Goal: Task Accomplishment & Management: Complete application form

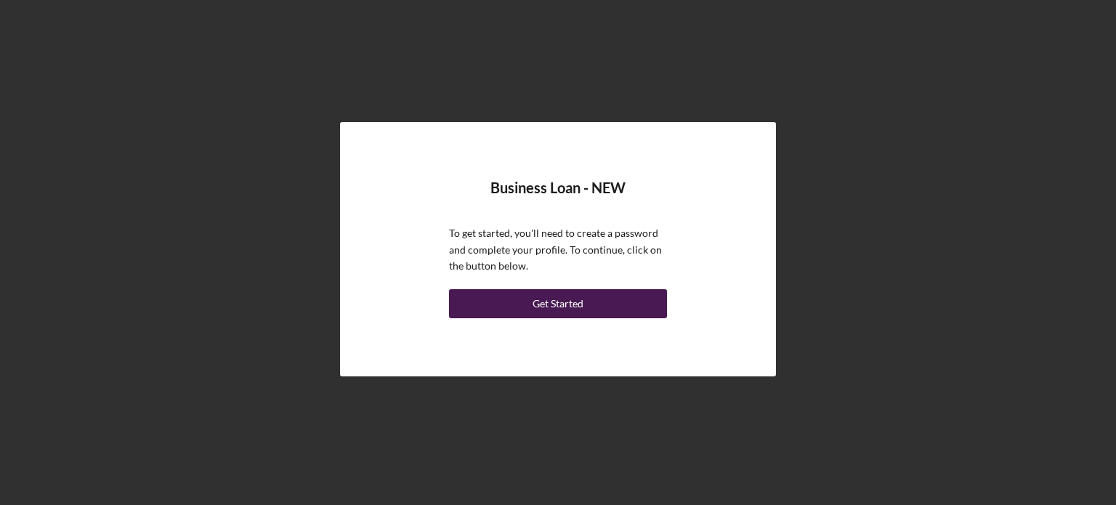
click at [639, 301] on button "Get Started" at bounding box center [558, 303] width 218 height 29
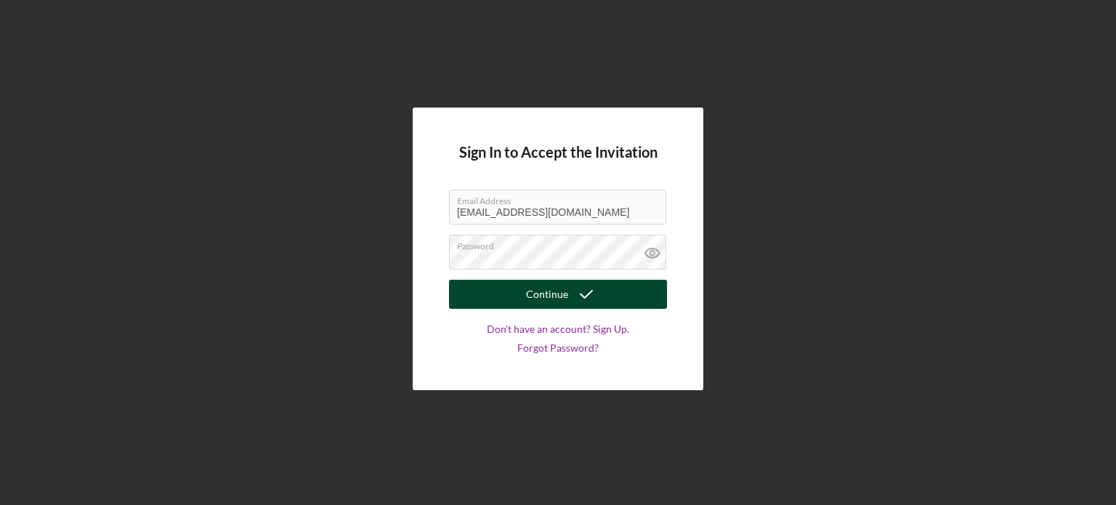
click at [572, 294] on icon "submit" at bounding box center [586, 294] width 36 height 36
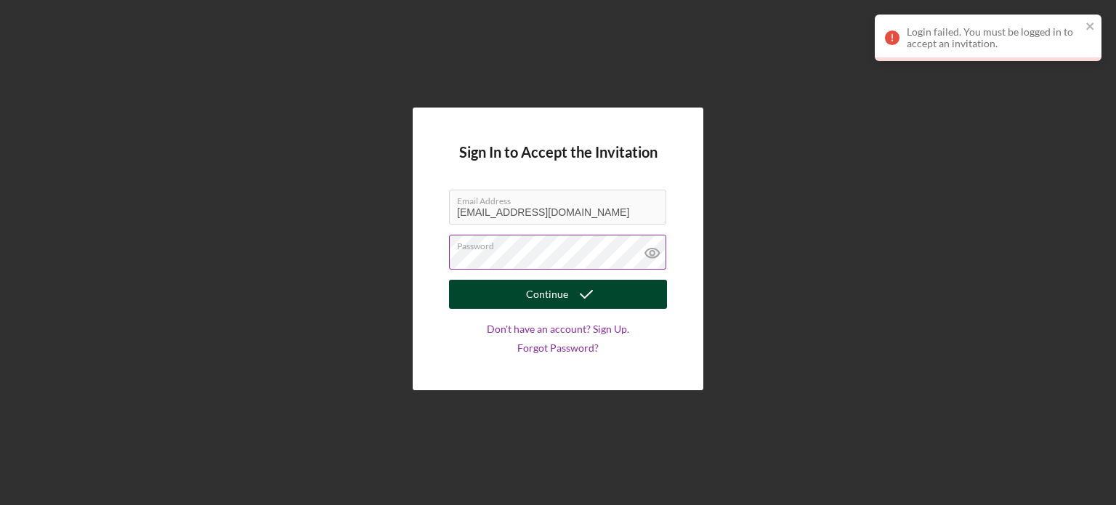
click at [653, 254] on icon at bounding box center [652, 253] width 36 height 36
click at [413, 255] on div "Sign In to Accept the Invitation Email Address [EMAIL_ADDRESS][DOMAIN_NAME] Pas…" at bounding box center [558, 249] width 291 height 283
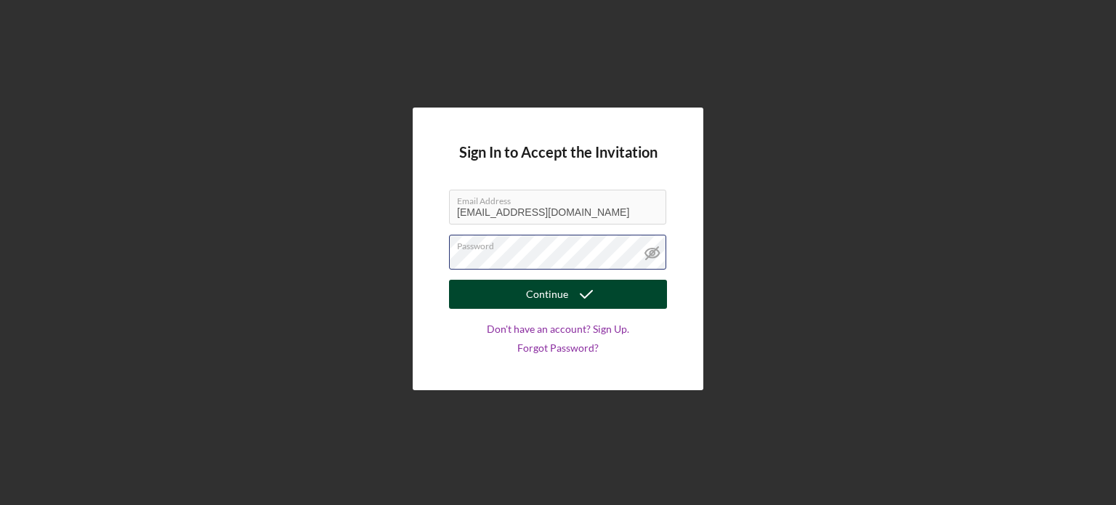
click at [449, 280] on button "Continue" at bounding box center [558, 294] width 218 height 29
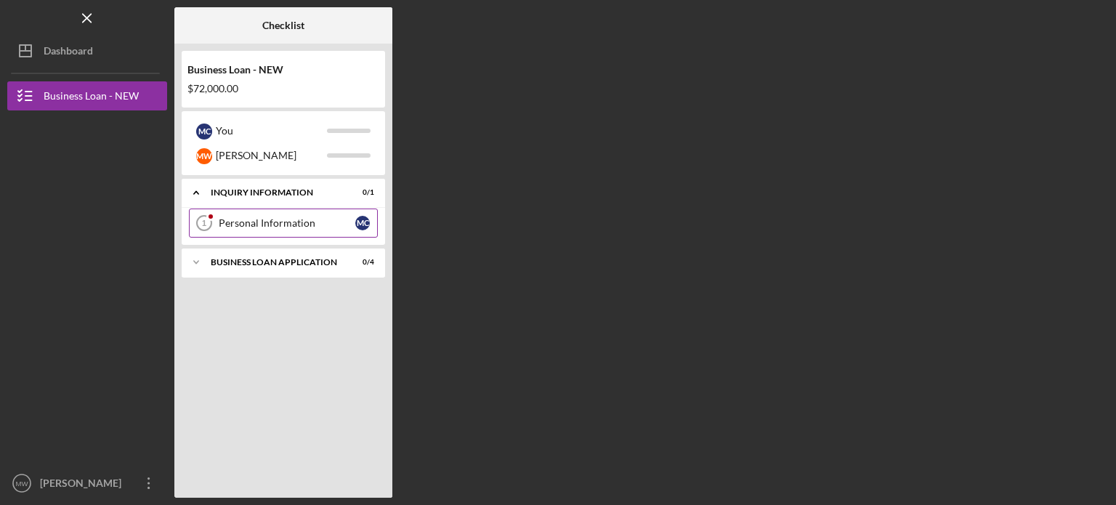
click at [256, 221] on div "Personal Information" at bounding box center [287, 223] width 137 height 12
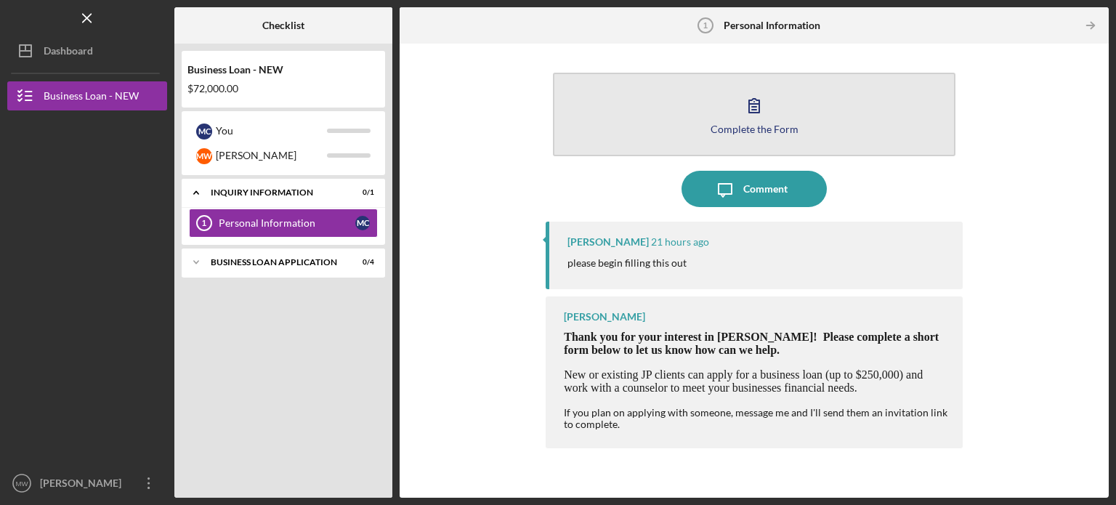
click at [747, 110] on icon "button" at bounding box center [754, 105] width 36 height 36
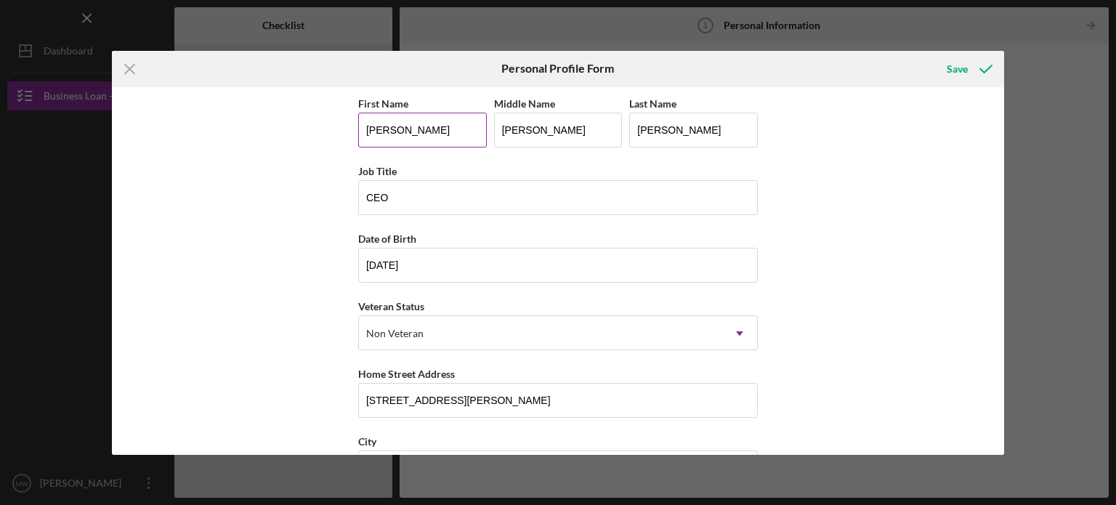
click at [412, 130] on input "[PERSON_NAME]" at bounding box center [422, 130] width 129 height 35
type input "[PERSON_NAME]"
click at [684, 133] on input "[PERSON_NAME]" at bounding box center [693, 130] width 129 height 35
type input "C"
type input "[PERSON_NAME]"
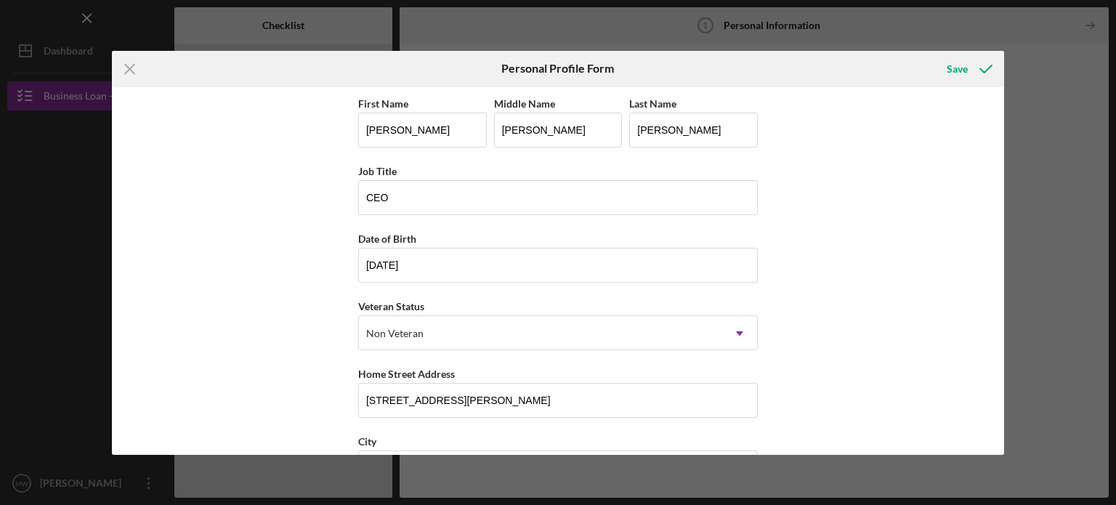
drag, startPoint x: 1004, startPoint y: 318, endPoint x: 1001, endPoint y: 345, distance: 27.0
click at [1001, 345] on div "Icon/Menu Close Personal Profile Form Save First Name [PERSON_NAME] Middle Name…" at bounding box center [558, 252] width 1116 height 505
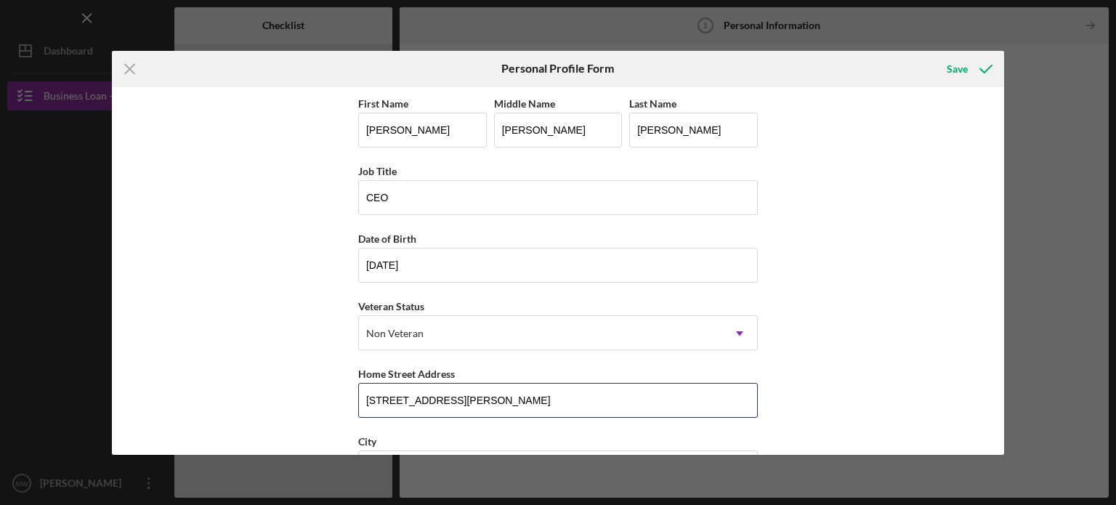
drag, startPoint x: 464, startPoint y: 400, endPoint x: 343, endPoint y: 403, distance: 121.4
click at [343, 403] on div "First Name [PERSON_NAME] Middle Name [PERSON_NAME] Last Name [PERSON_NAME] Job …" at bounding box center [558, 271] width 893 height 368
type input "[STREET_ADDRESS]"
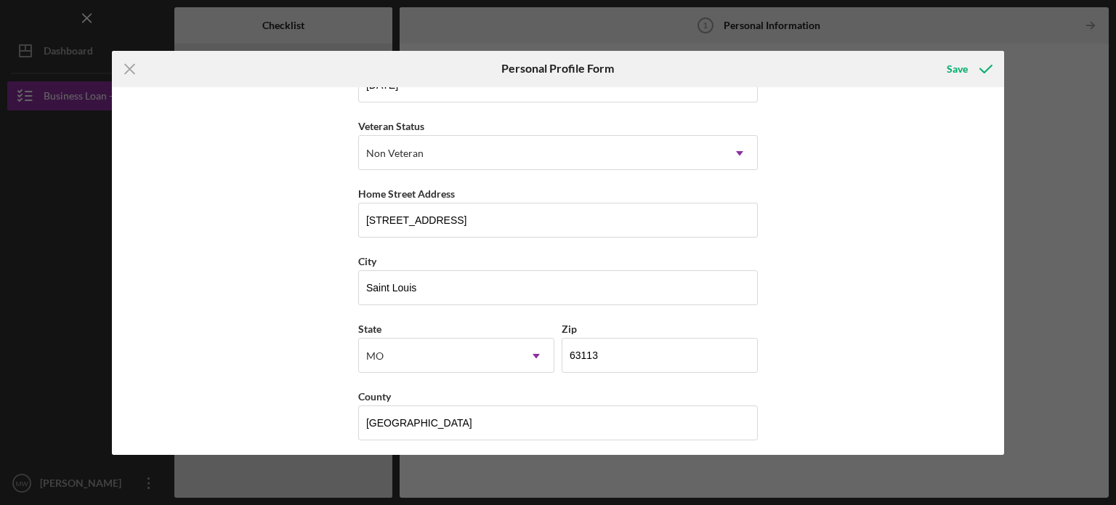
scroll to position [185, 0]
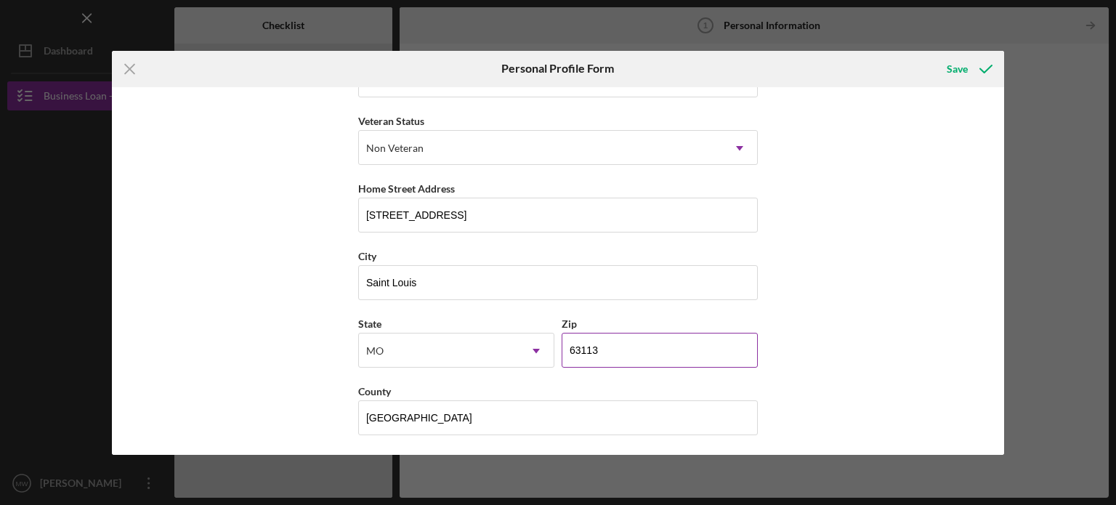
click at [622, 344] on input "63113" at bounding box center [660, 350] width 196 height 35
type input "63104"
click at [955, 68] on div "Save" at bounding box center [957, 68] width 21 height 29
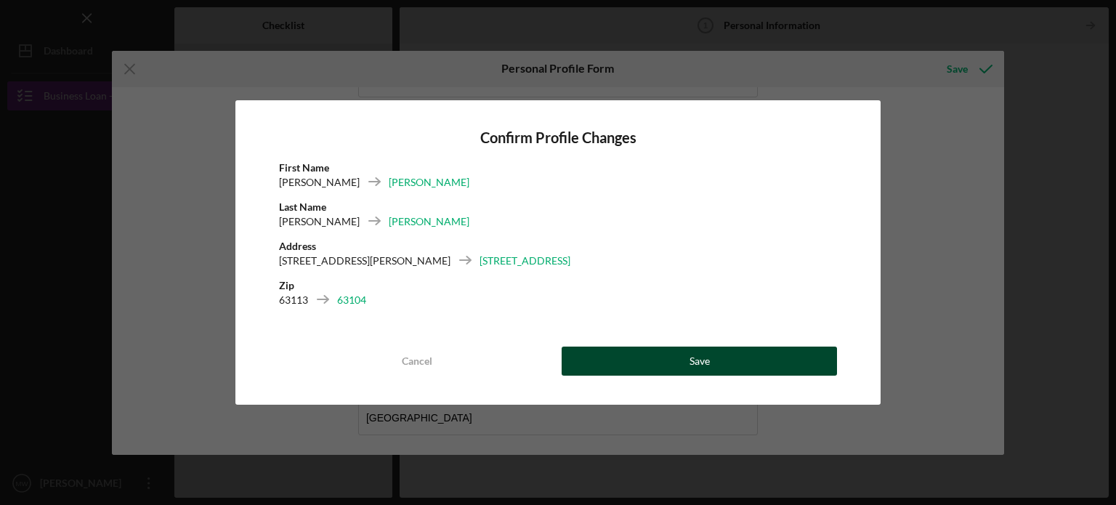
click at [687, 363] on button "Save" at bounding box center [699, 361] width 275 height 29
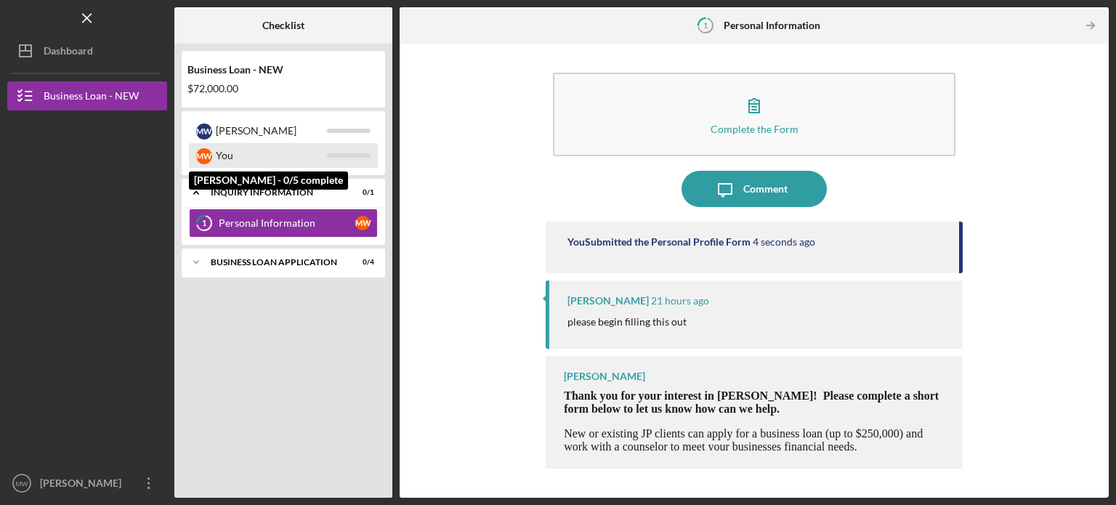
click at [324, 153] on div "You" at bounding box center [271, 155] width 111 height 25
click at [215, 161] on div "M W You" at bounding box center [283, 155] width 189 height 25
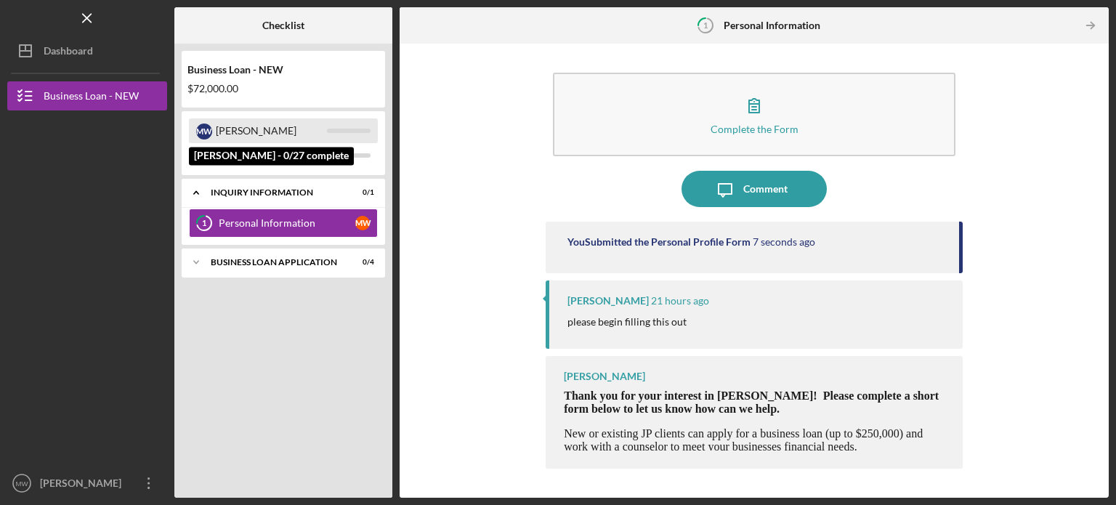
click at [224, 130] on div "[PERSON_NAME]" at bounding box center [271, 130] width 111 height 25
click at [320, 129] on div "[PERSON_NAME]" at bounding box center [271, 130] width 111 height 25
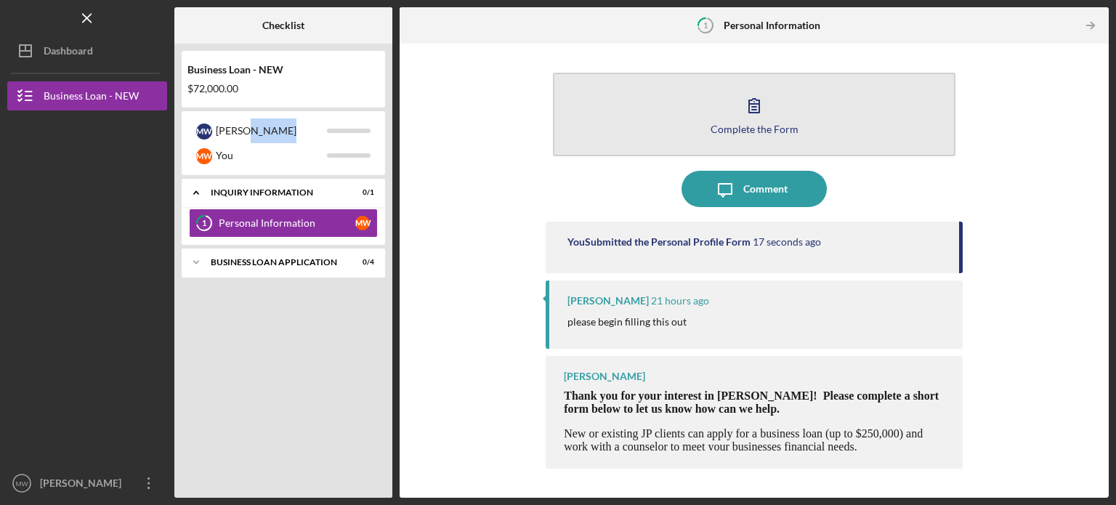
click at [750, 110] on icon "button" at bounding box center [754, 105] width 36 height 36
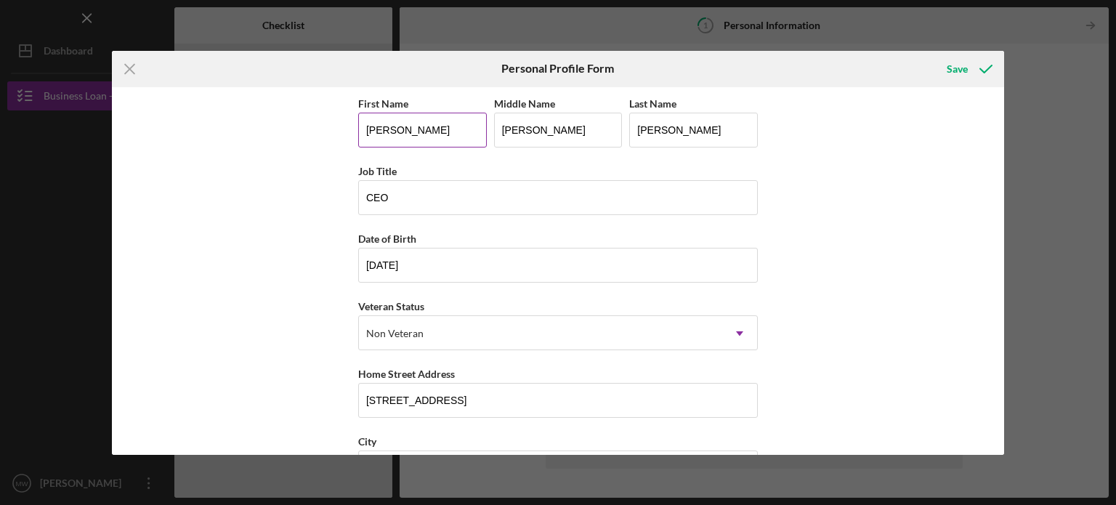
click at [413, 132] on input "[PERSON_NAME]" at bounding box center [422, 130] width 129 height 35
type input "M"
type input "[PERSON_NAME]"
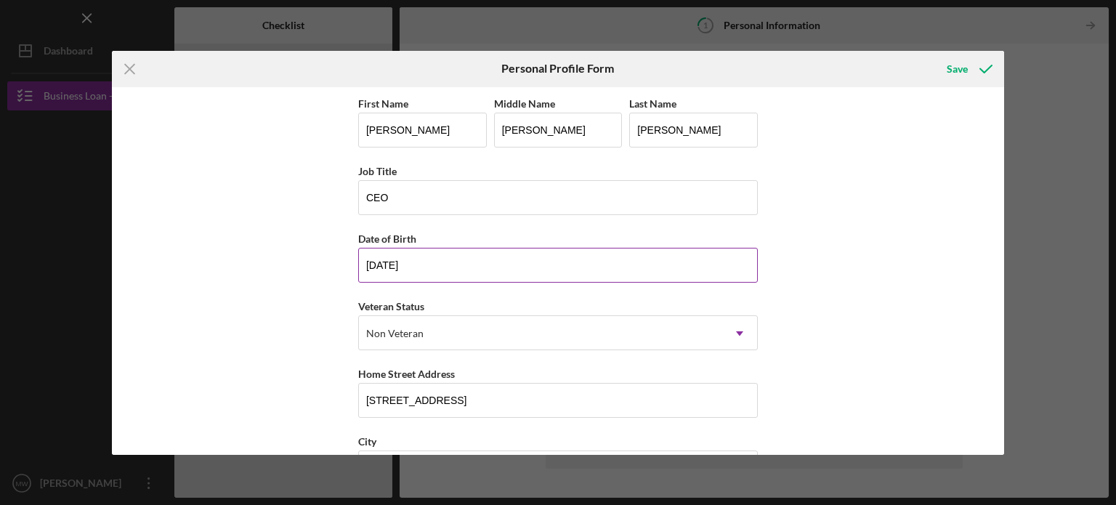
drag, startPoint x: 420, startPoint y: 267, endPoint x: 366, endPoint y: 263, distance: 53.9
click at [366, 263] on input "[DATE]" at bounding box center [558, 265] width 400 height 35
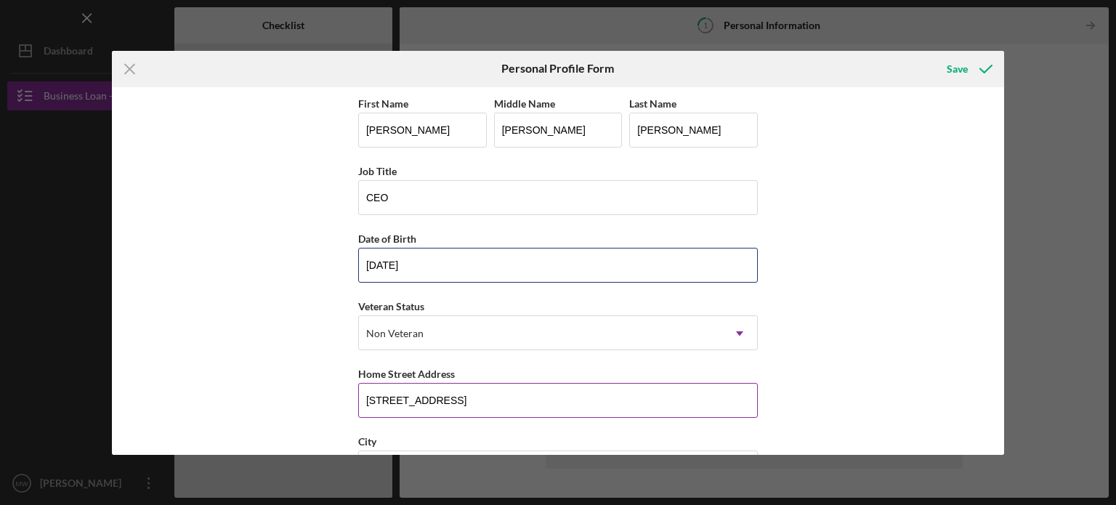
type input "[DATE]"
click at [453, 397] on input "[STREET_ADDRESS]" at bounding box center [558, 400] width 400 height 35
type input "2"
type input "[STREET_ADDRESS][PERSON_NAME]"
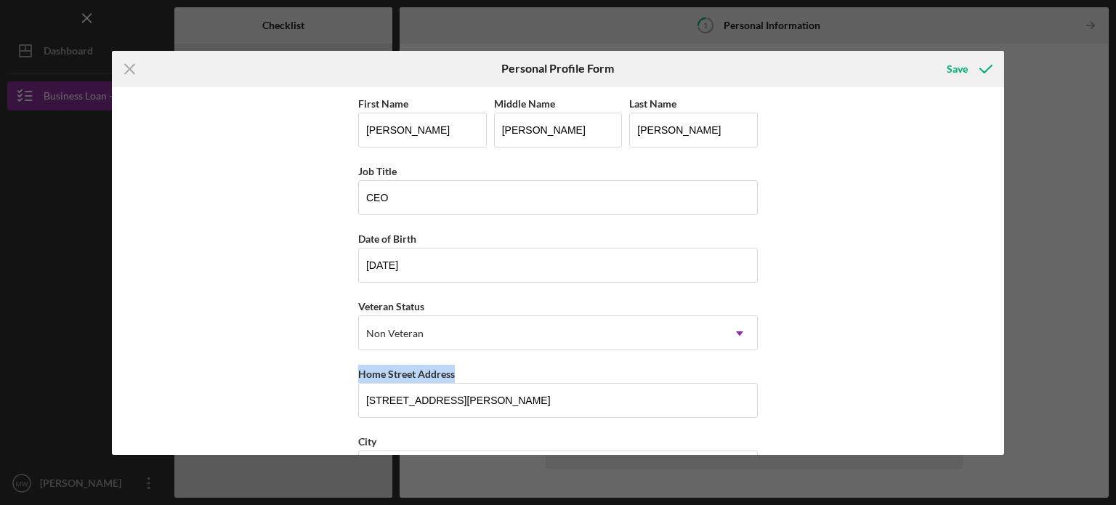
drag, startPoint x: 1000, startPoint y: 341, endPoint x: 999, endPoint y: 371, distance: 29.8
click at [999, 371] on div "First Name [PERSON_NAME] Middle Name [PERSON_NAME] Last Name [PERSON_NAME] Job …" at bounding box center [558, 271] width 893 height 368
click at [966, 70] on div "Save" at bounding box center [957, 68] width 21 height 29
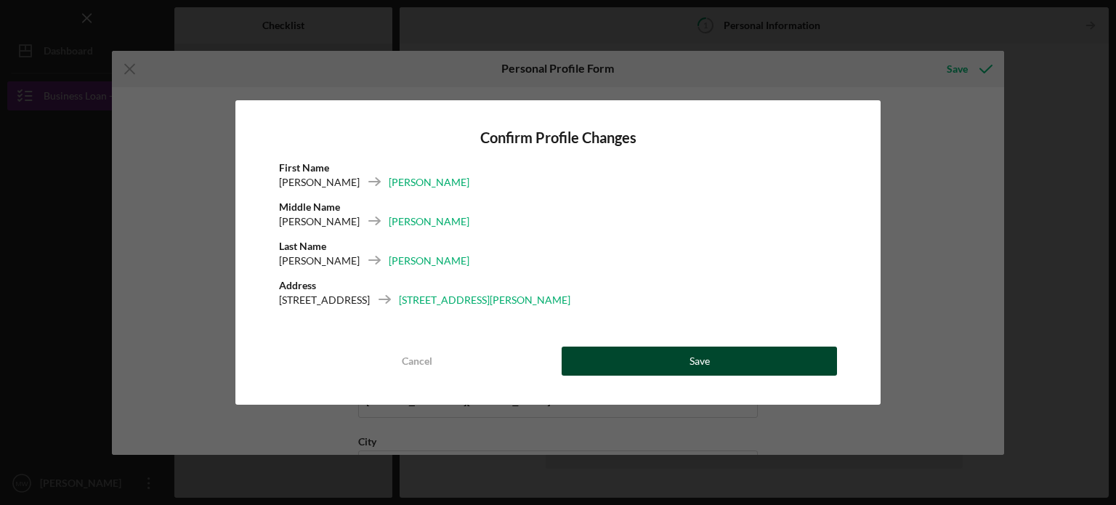
click at [695, 357] on div "Save" at bounding box center [699, 361] width 20 height 29
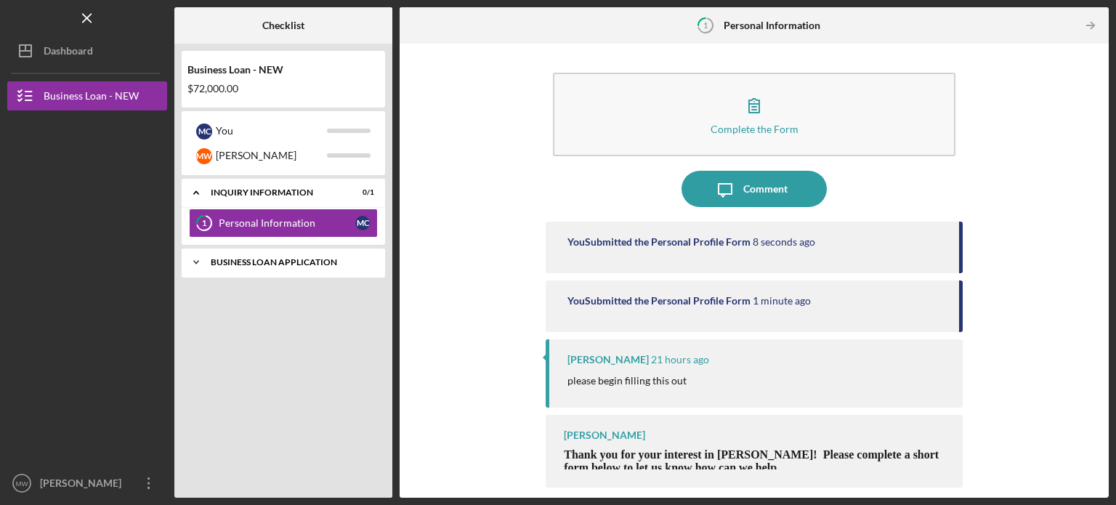
click at [283, 264] on div "BUSINESS LOAN APPLICATION" at bounding box center [289, 262] width 156 height 9
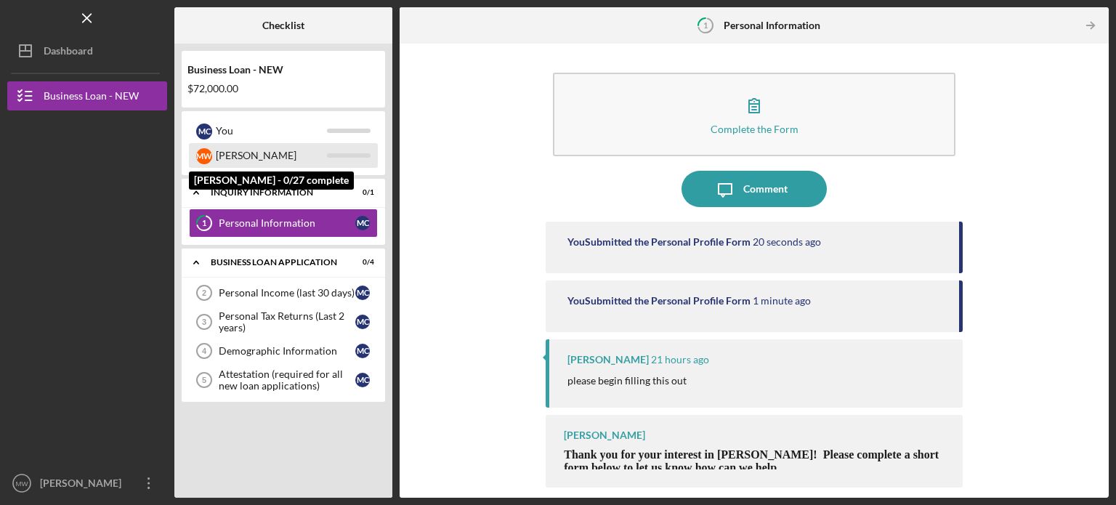
click at [241, 151] on div "[PERSON_NAME]" at bounding box center [271, 155] width 111 height 25
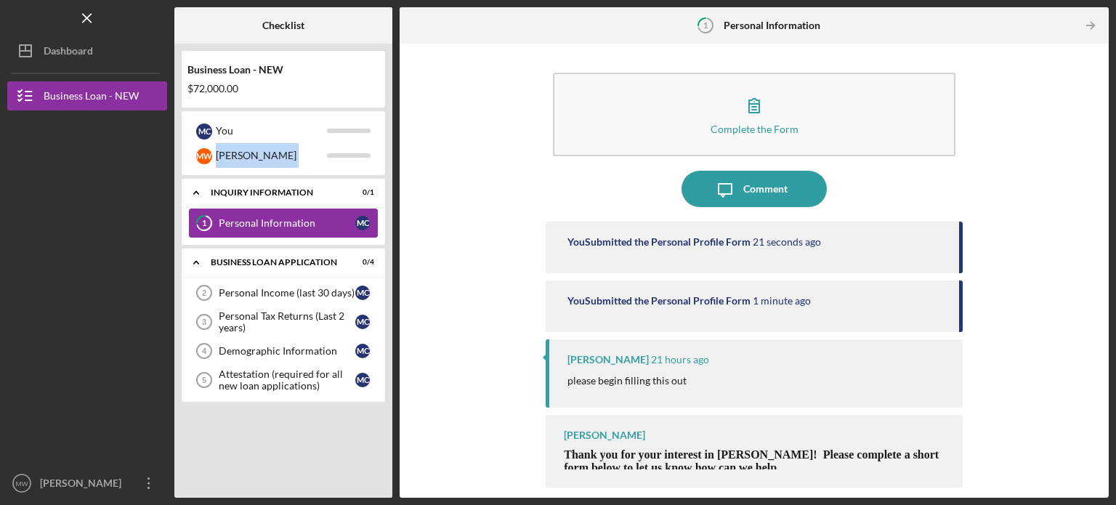
drag, startPoint x: 241, startPoint y: 151, endPoint x: 293, endPoint y: 223, distance: 88.5
click at [293, 223] on div "Business Loan - NEW $72,000.00 M C You [PERSON_NAME] Icon/Expander INQUIRY INFO…" at bounding box center [283, 271] width 218 height 454
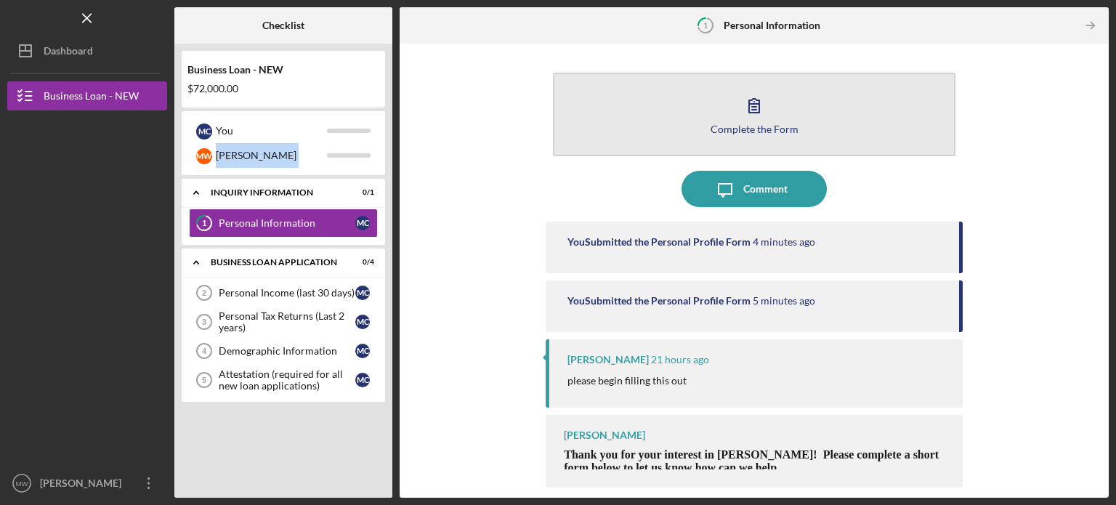
click at [754, 116] on icon "button" at bounding box center [754, 105] width 36 height 36
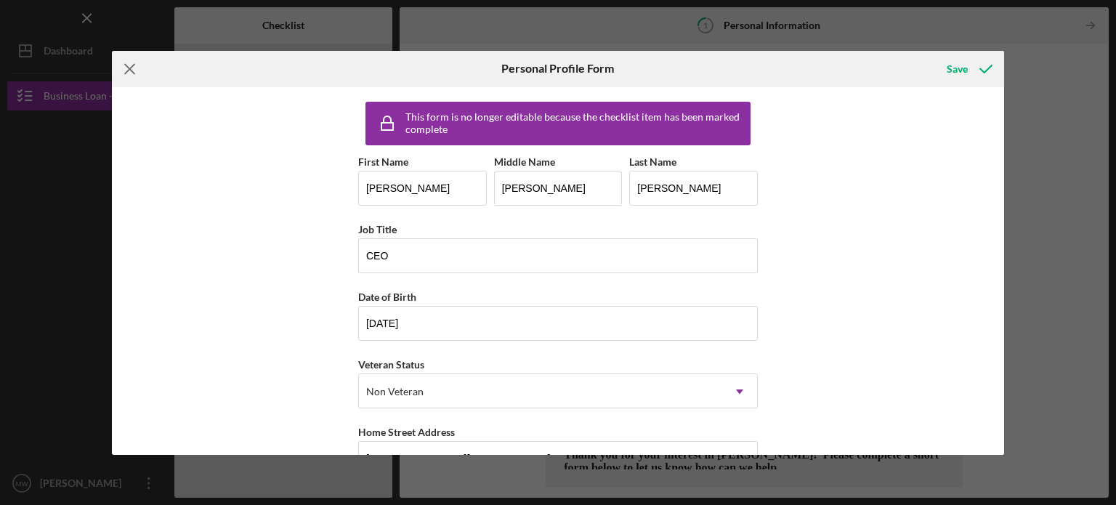
click at [132, 65] on icon "Icon/Menu Close" at bounding box center [130, 69] width 36 height 36
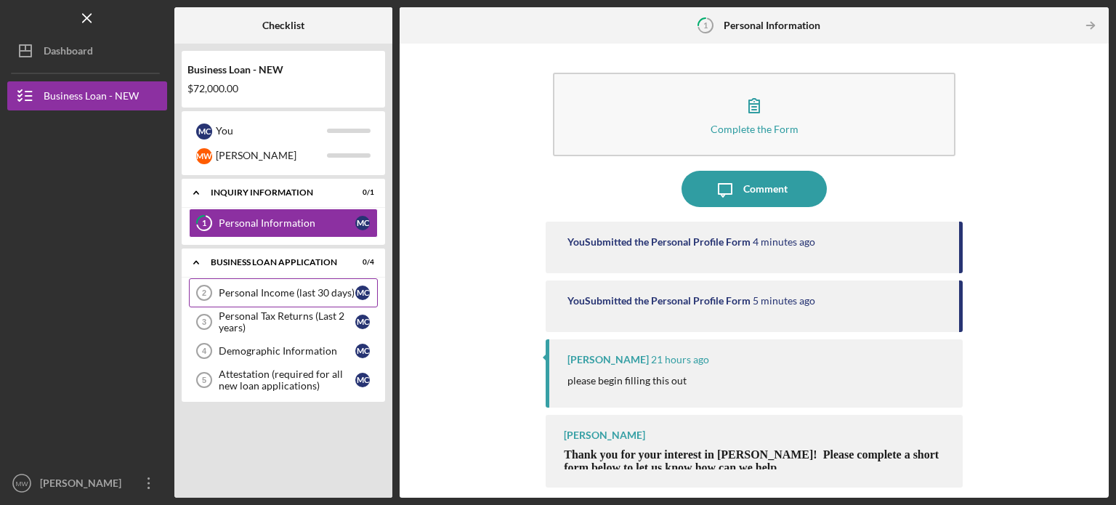
click at [283, 294] on div "Personal Income (last 30 days)" at bounding box center [287, 293] width 137 height 12
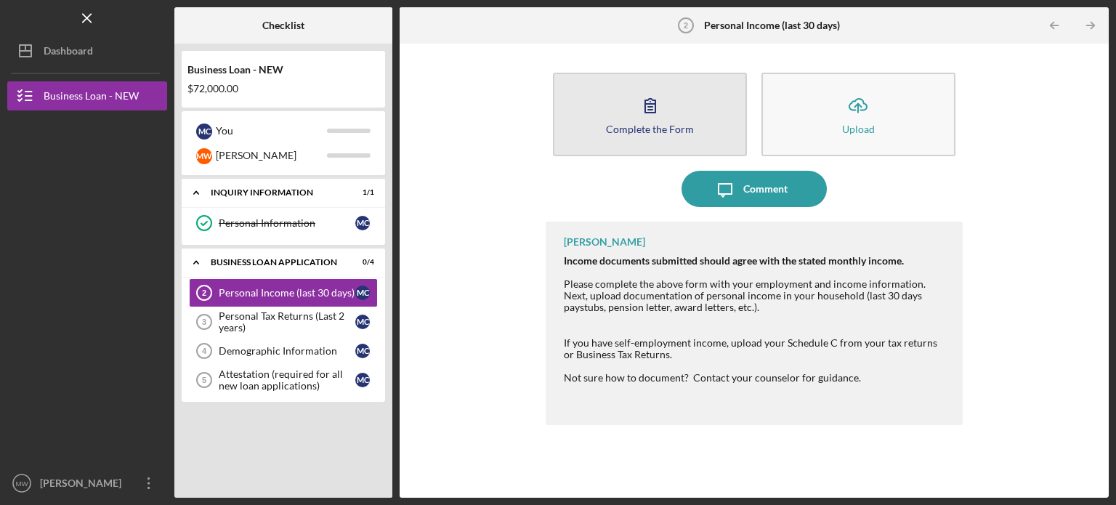
click at [652, 110] on icon "button" at bounding box center [650, 106] width 10 height 14
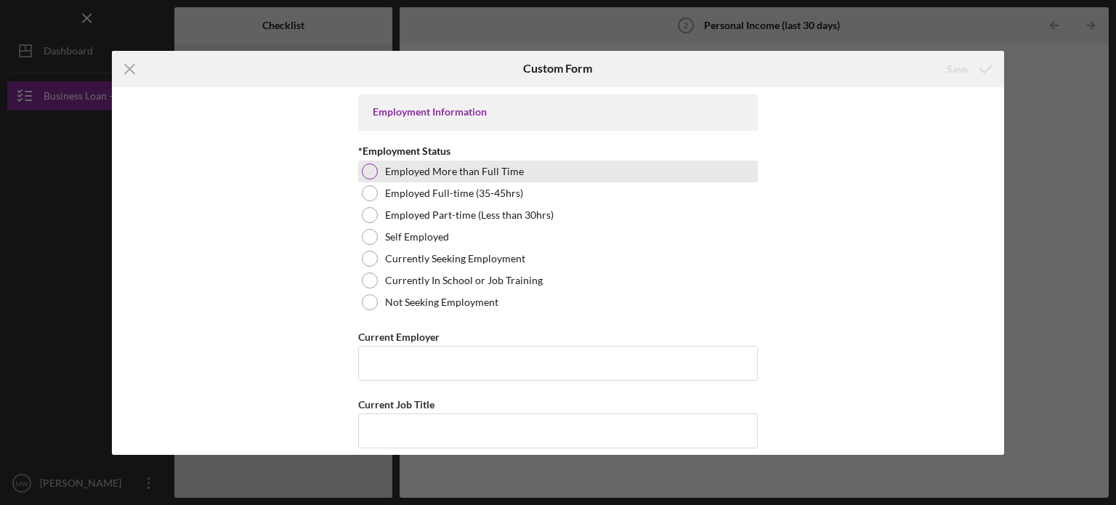
click at [362, 173] on div at bounding box center [370, 171] width 16 height 16
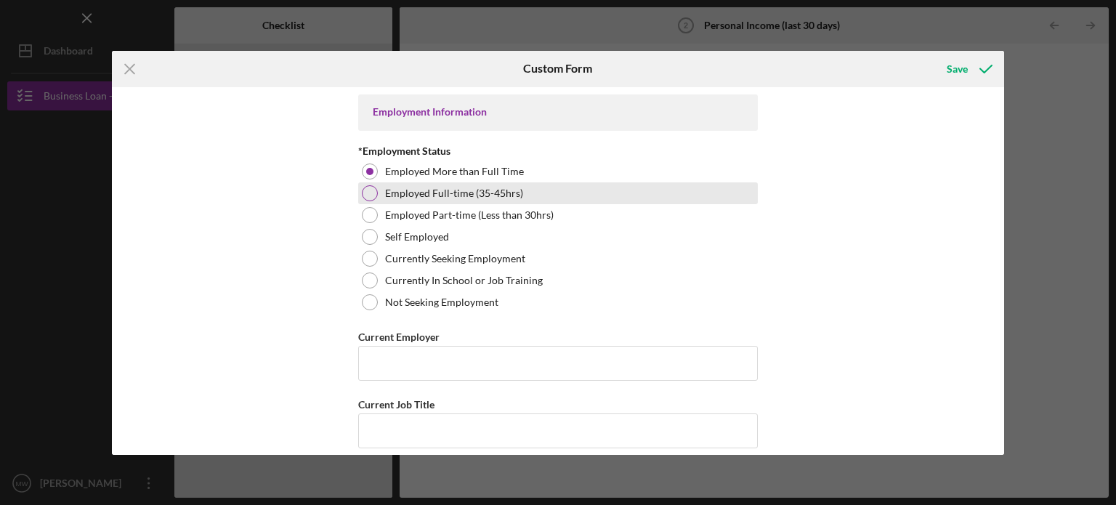
click at [373, 191] on div at bounding box center [370, 193] width 16 height 16
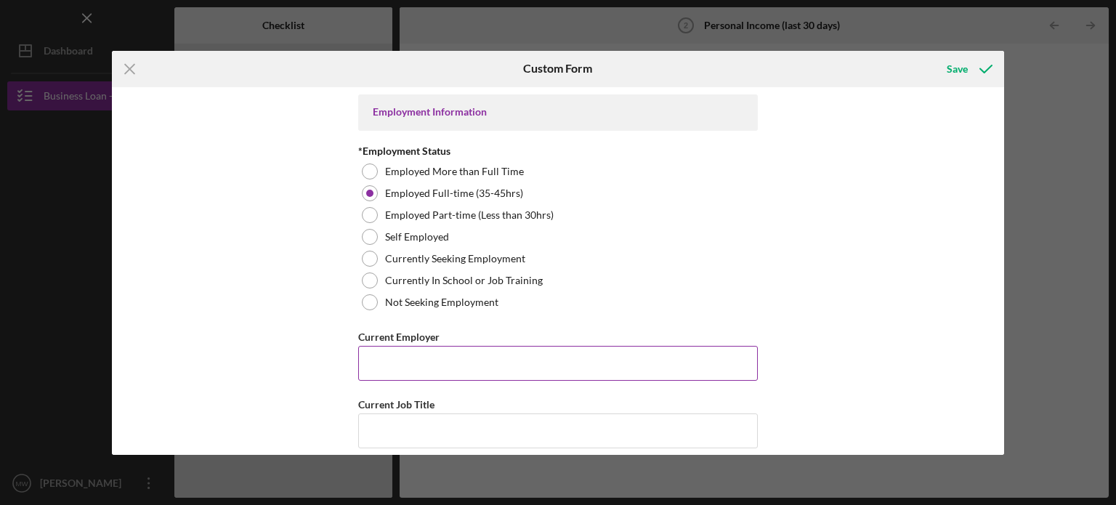
click at [463, 363] on input "Current Employer" at bounding box center [558, 363] width 400 height 35
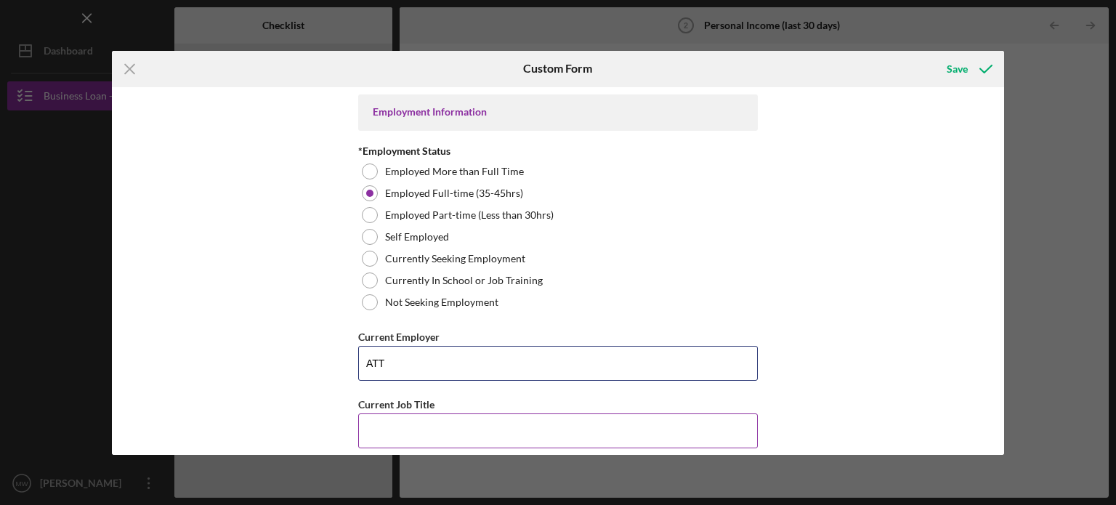
type input "ATT"
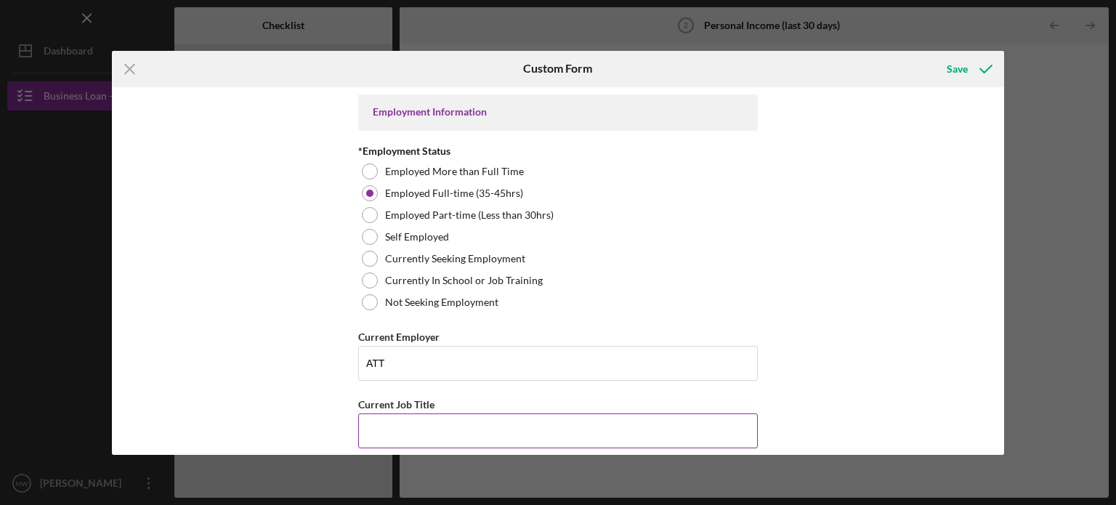
click at [521, 436] on input "Current Job Title" at bounding box center [558, 430] width 400 height 35
type input "Network Engineer"
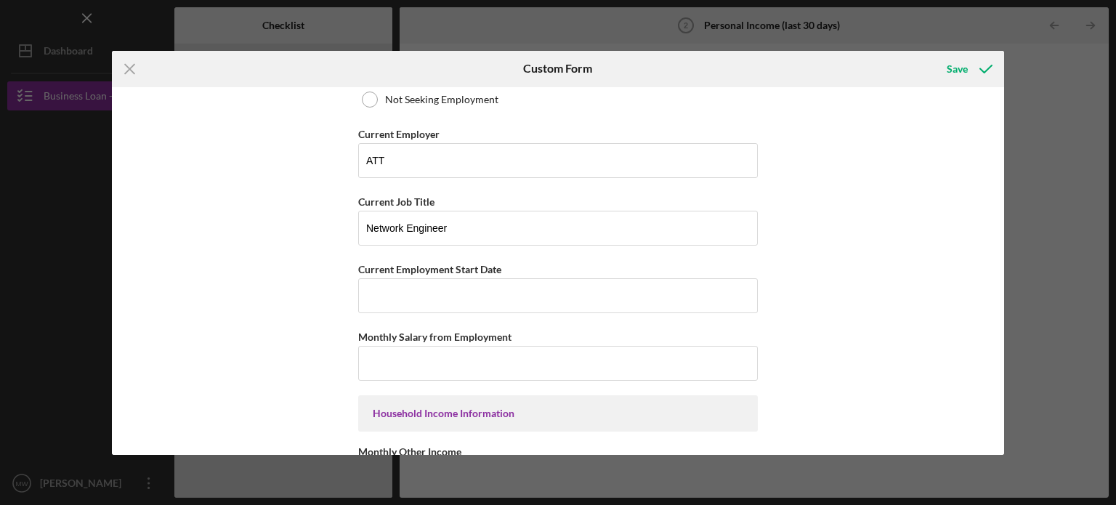
scroll to position [218, 0]
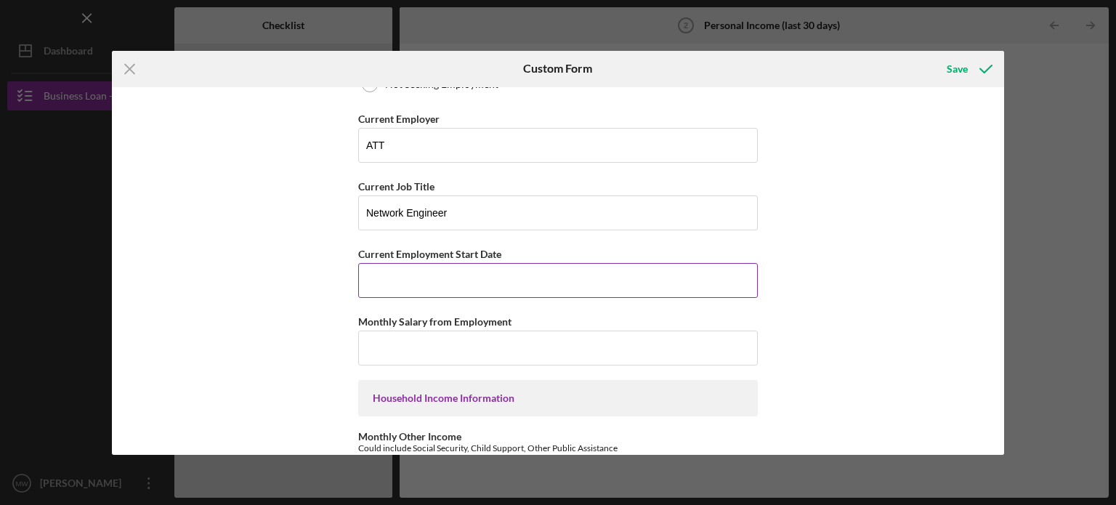
click at [531, 279] on input "Current Employment Start Date" at bounding box center [558, 280] width 400 height 35
type input "[DATE]"
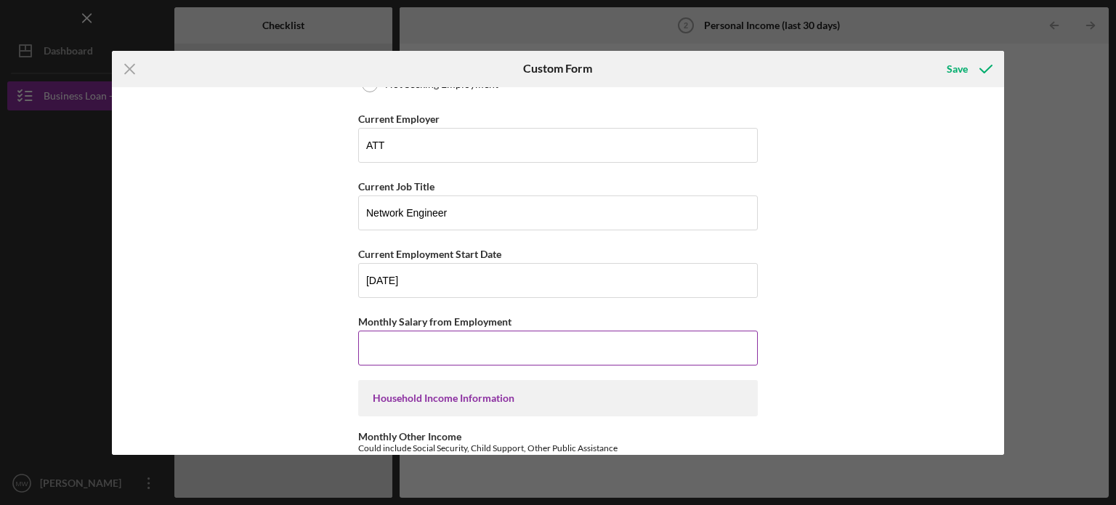
click at [448, 351] on input "Monthly Salary from Employment" at bounding box center [558, 348] width 400 height 35
type input "$10,200"
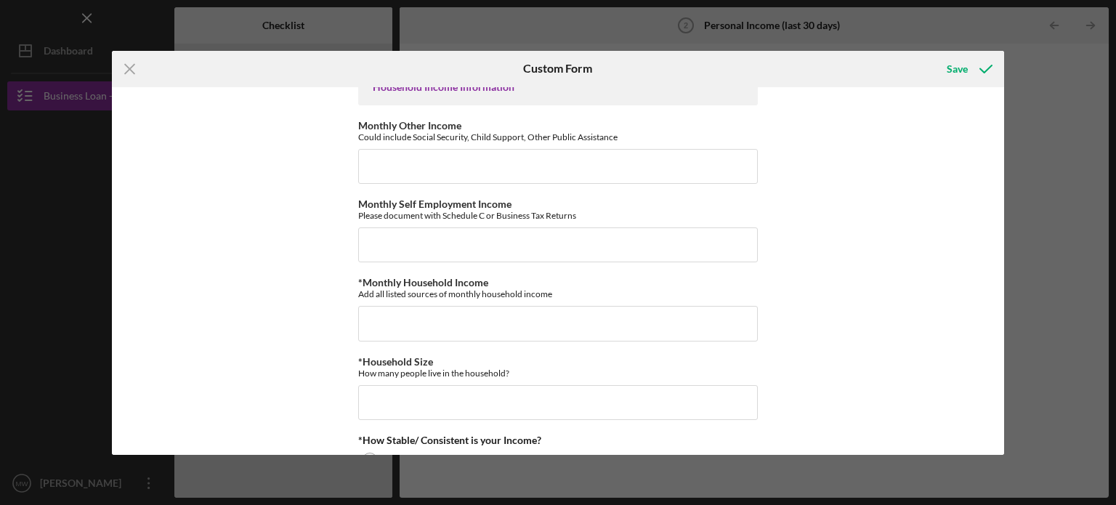
scroll to position [509, 0]
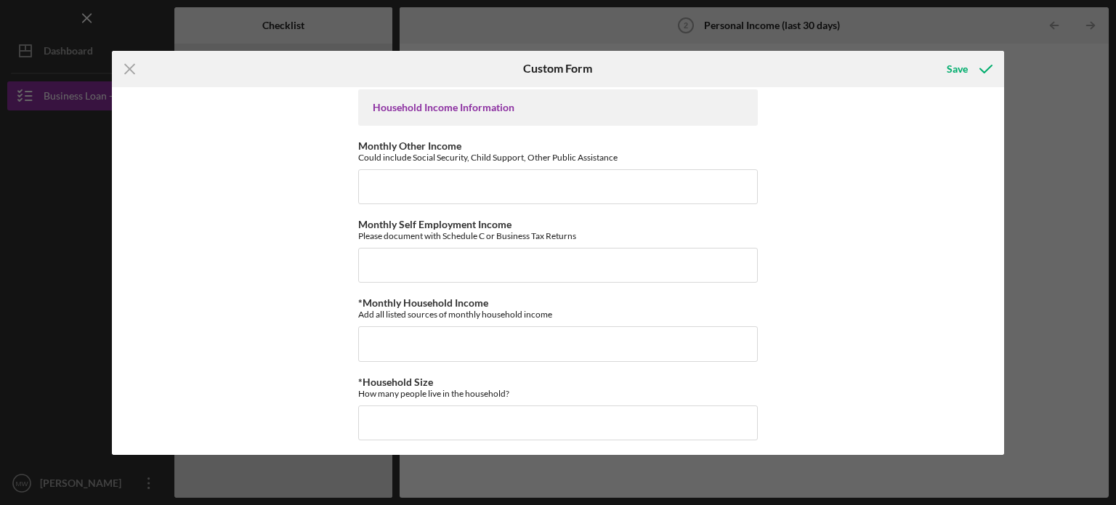
drag, startPoint x: 1006, startPoint y: 328, endPoint x: 1008, endPoint y: 310, distance: 18.3
click at [1008, 310] on div "Icon/Menu Close Custom Form Save Employment Information *Employment Status Empl…" at bounding box center [558, 252] width 1116 height 505
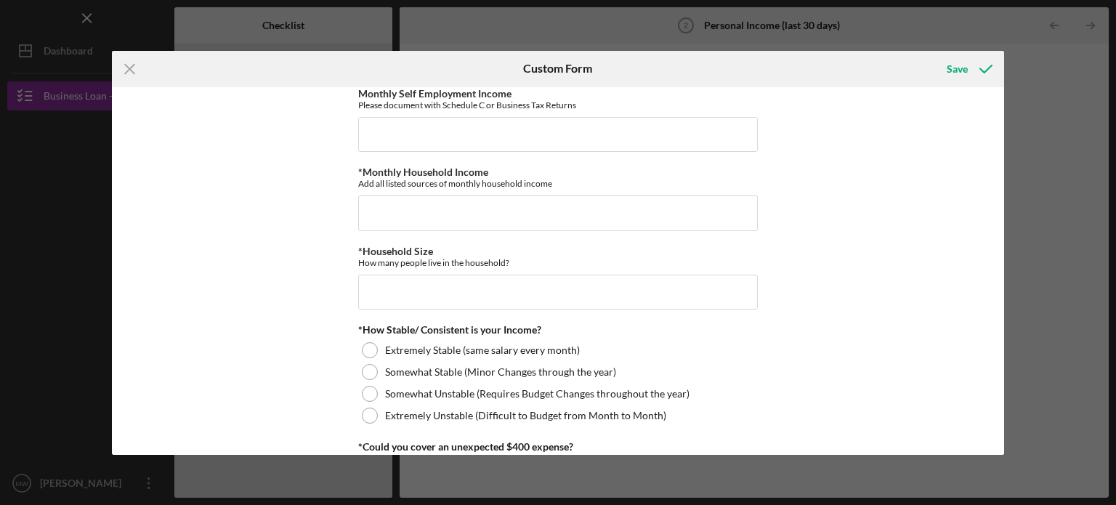
scroll to position [624, 0]
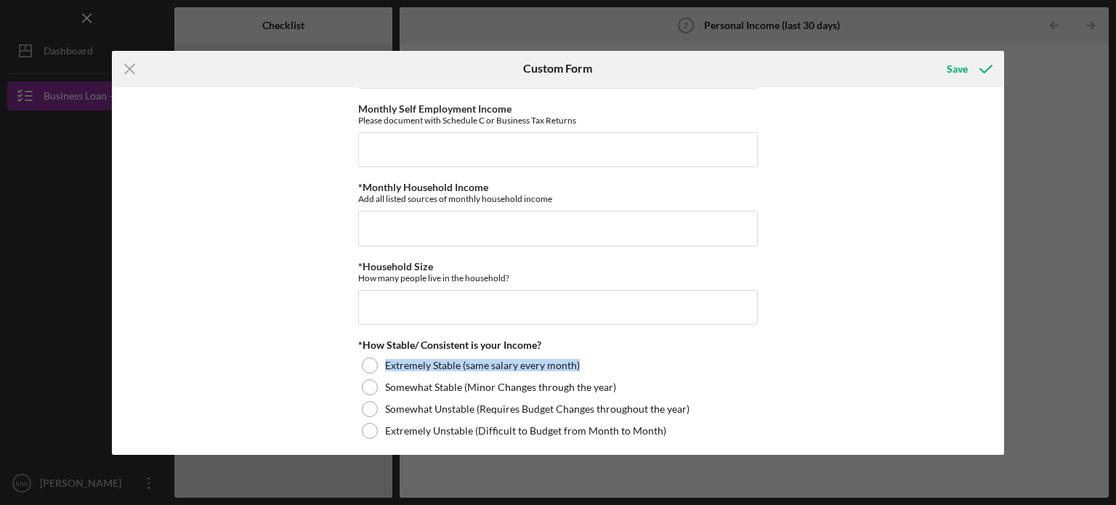
click at [1006, 347] on div "Icon/Menu Close Custom Form Save Employment Information *Employment Status Empl…" at bounding box center [558, 252] width 1116 height 505
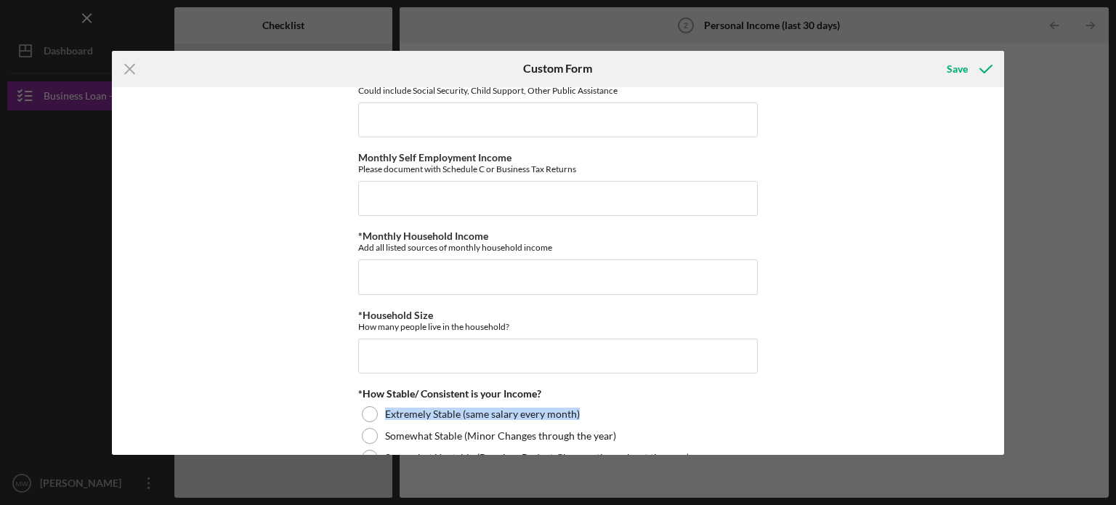
scroll to position [579, 0]
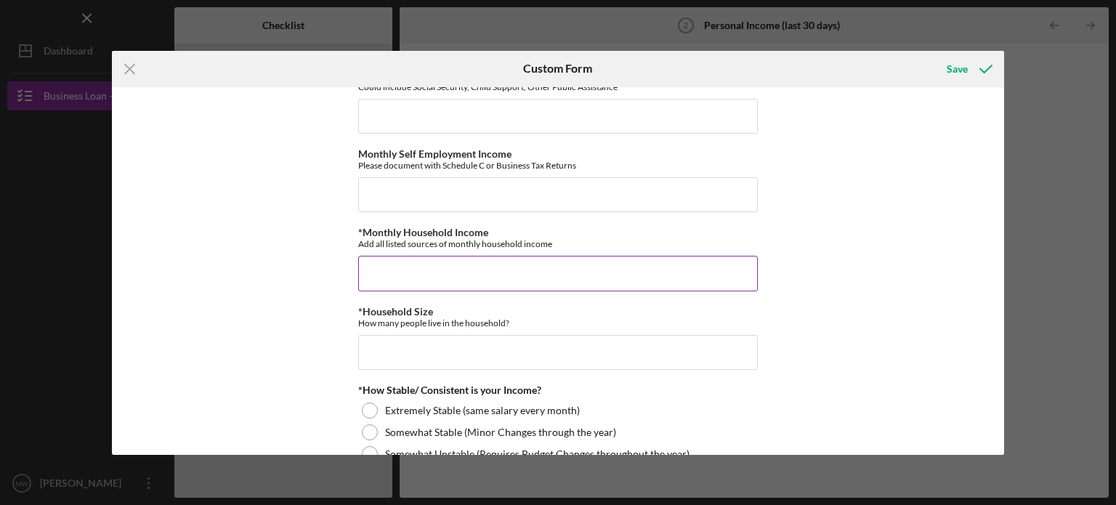
click at [381, 271] on input "*Monthly Household Income" at bounding box center [558, 273] width 400 height 35
type input "$10,226"
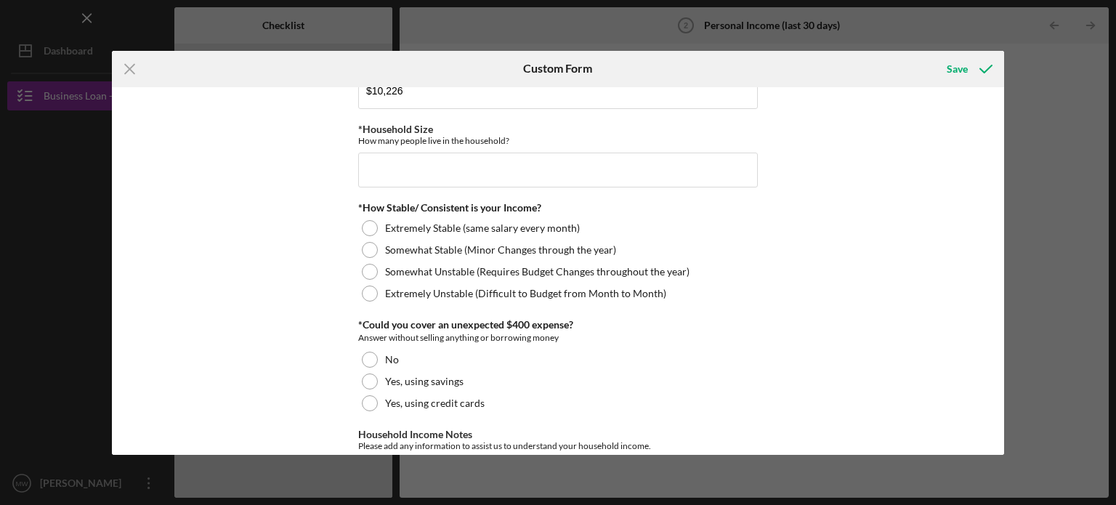
scroll to position [769, 0]
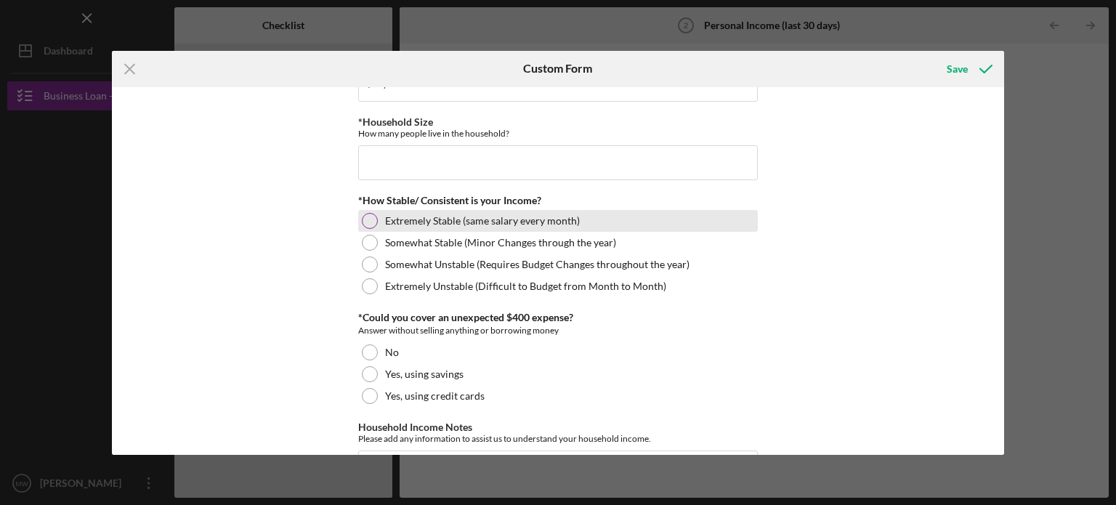
click at [363, 219] on div at bounding box center [370, 221] width 16 height 16
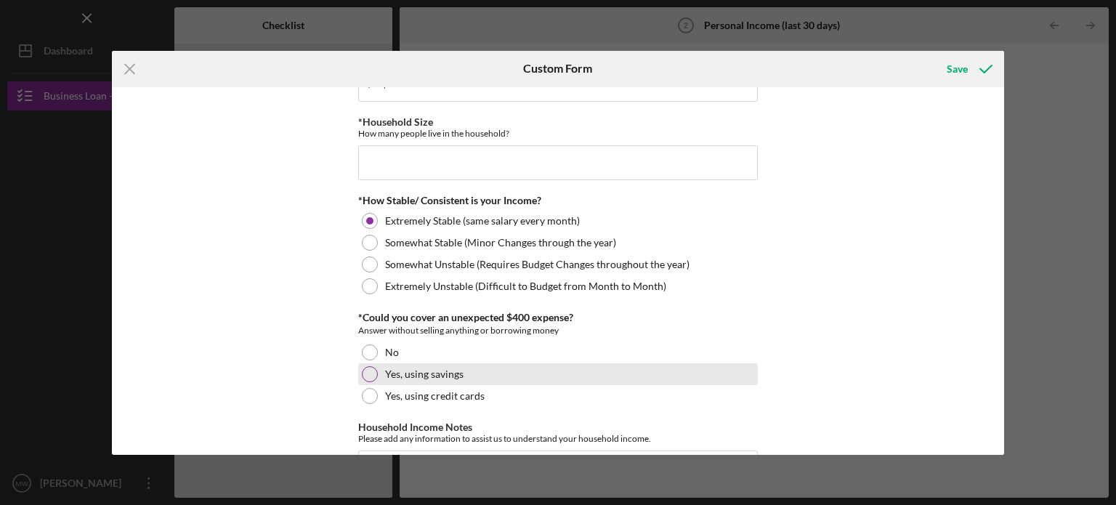
click at [373, 371] on div at bounding box center [370, 374] width 16 height 16
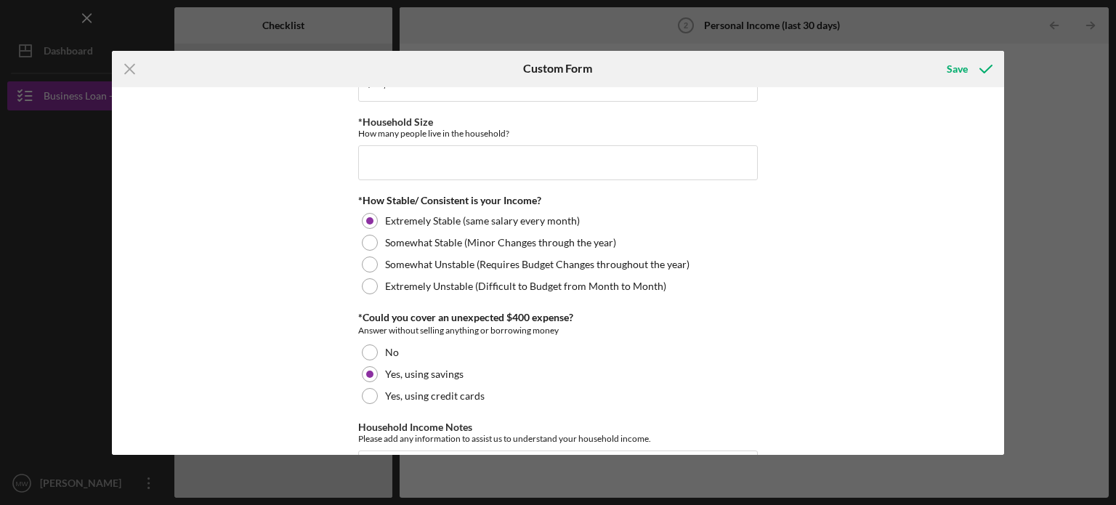
scroll to position [856, 0]
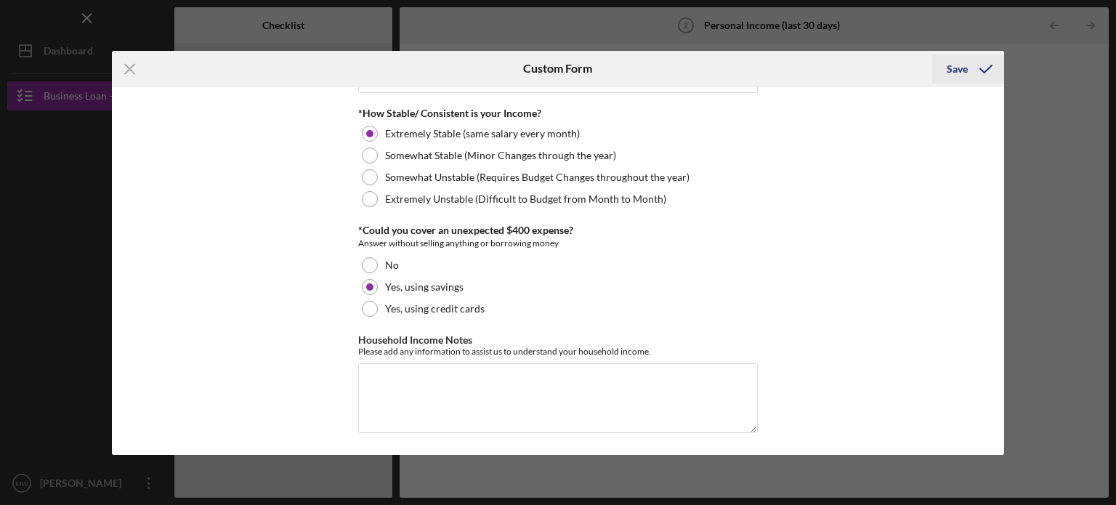
click at [960, 70] on div "Save" at bounding box center [957, 68] width 21 height 29
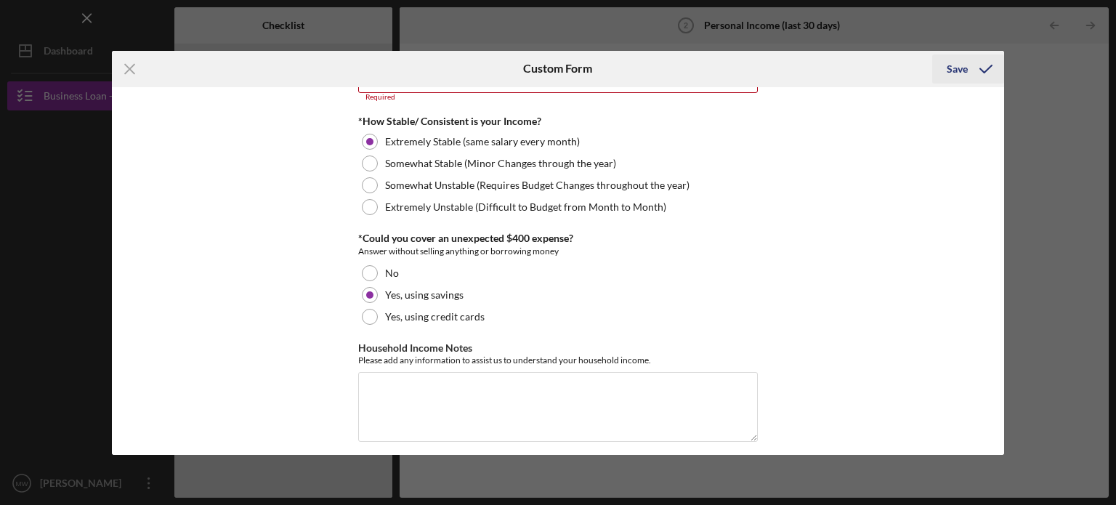
scroll to position [796, 0]
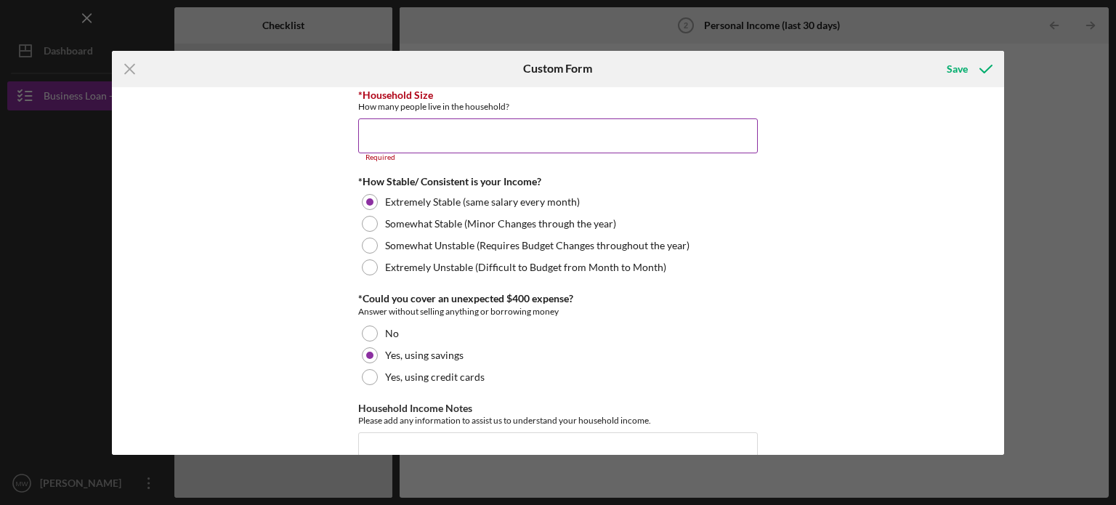
click at [463, 137] on input "*Household Size" at bounding box center [558, 135] width 400 height 35
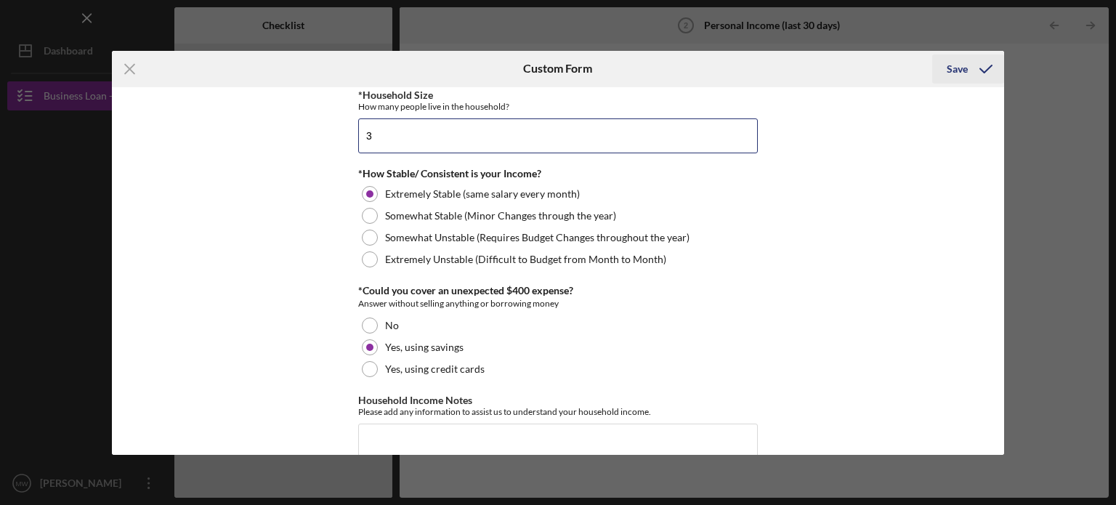
type input "3"
click at [970, 62] on icon "submit" at bounding box center [986, 69] width 36 height 36
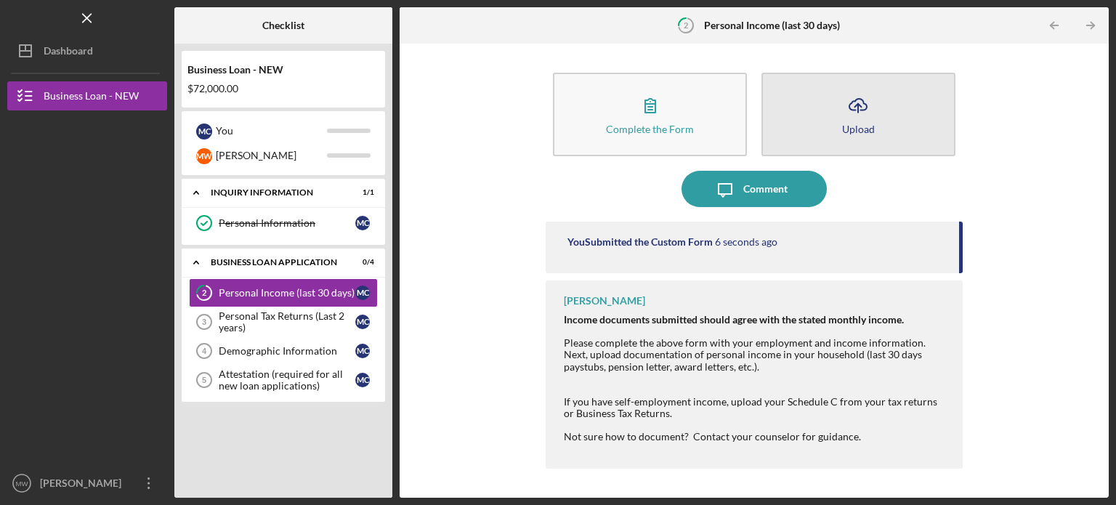
click at [851, 115] on icon "Icon/Upload" at bounding box center [858, 105] width 36 height 36
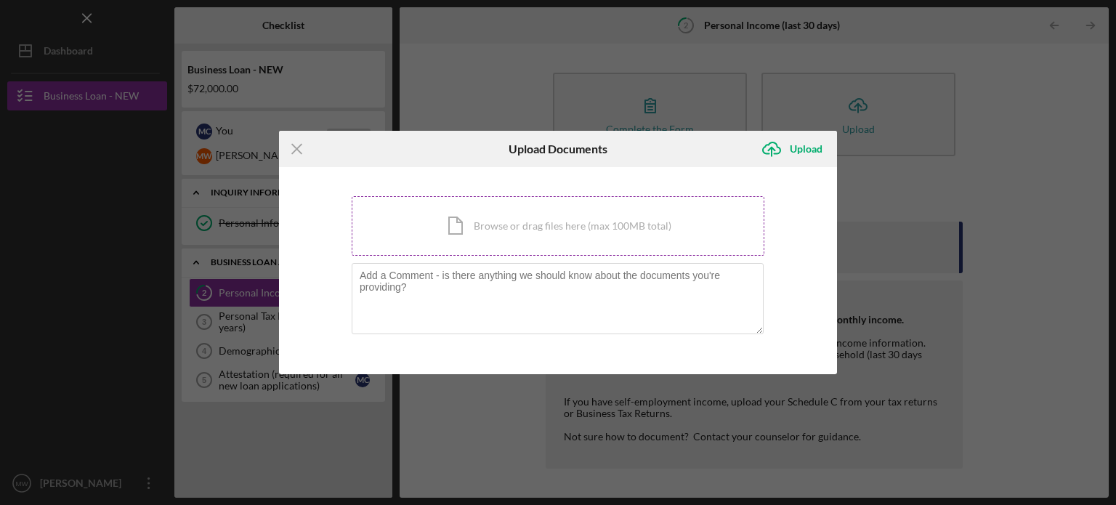
click at [475, 232] on div "Icon/Document Browse or drag files here (max 100MB total) Tap to choose files o…" at bounding box center [558, 226] width 413 height 60
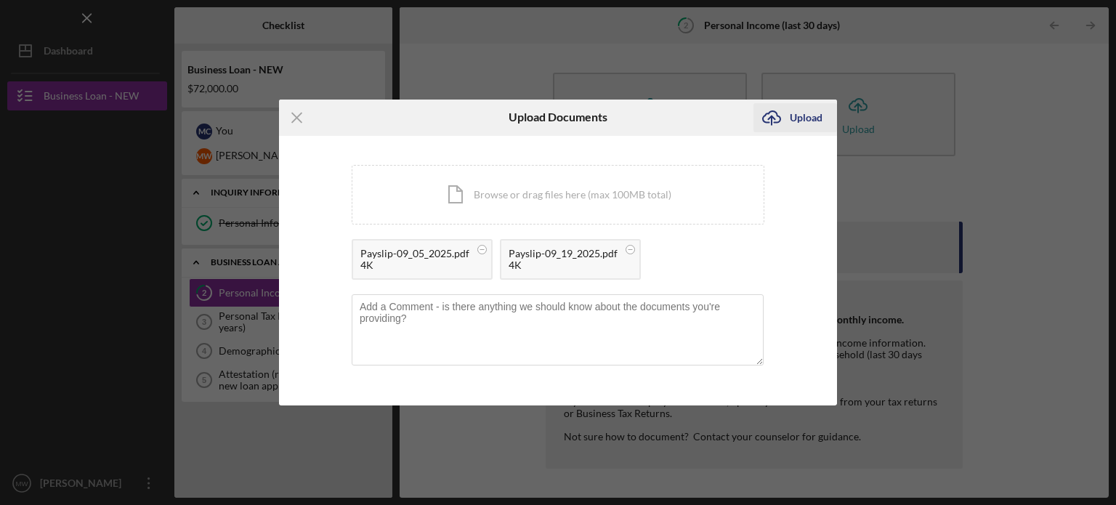
click at [770, 124] on icon "Icon/Upload" at bounding box center [771, 118] width 36 height 36
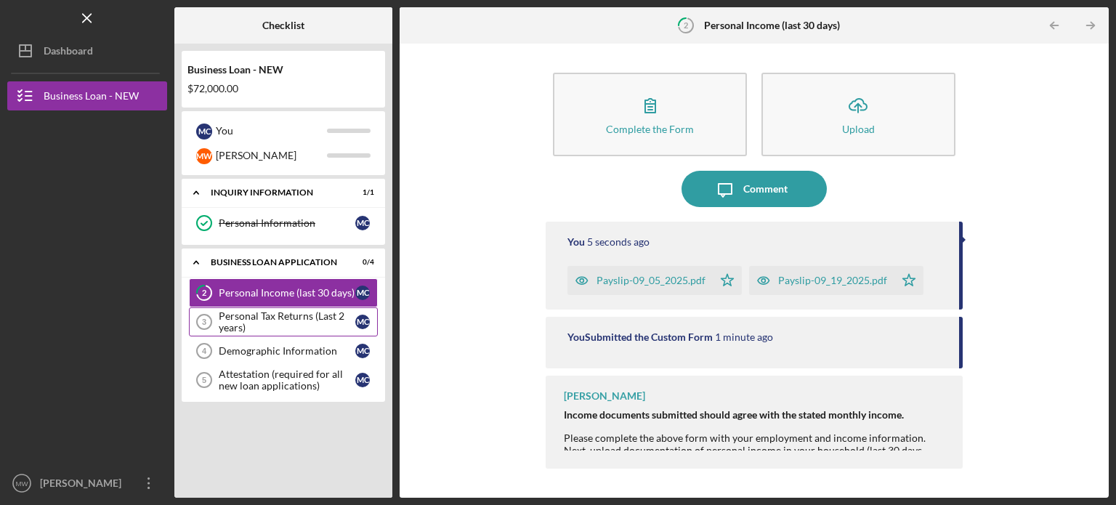
click at [280, 321] on div "Personal Tax Returns (Last 2 years)" at bounding box center [287, 321] width 137 height 23
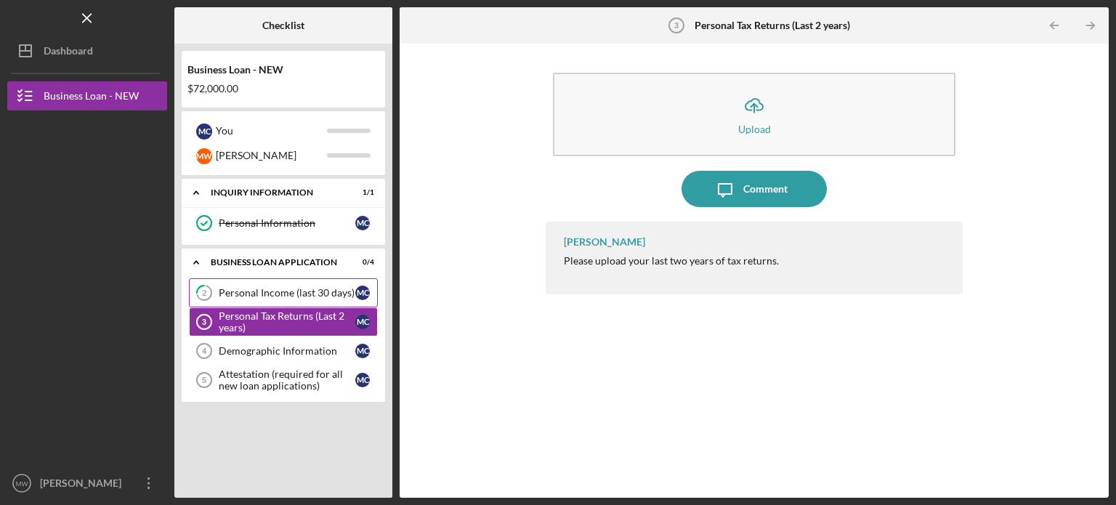
click at [279, 295] on div "Personal Income (last 30 days)" at bounding box center [287, 293] width 137 height 12
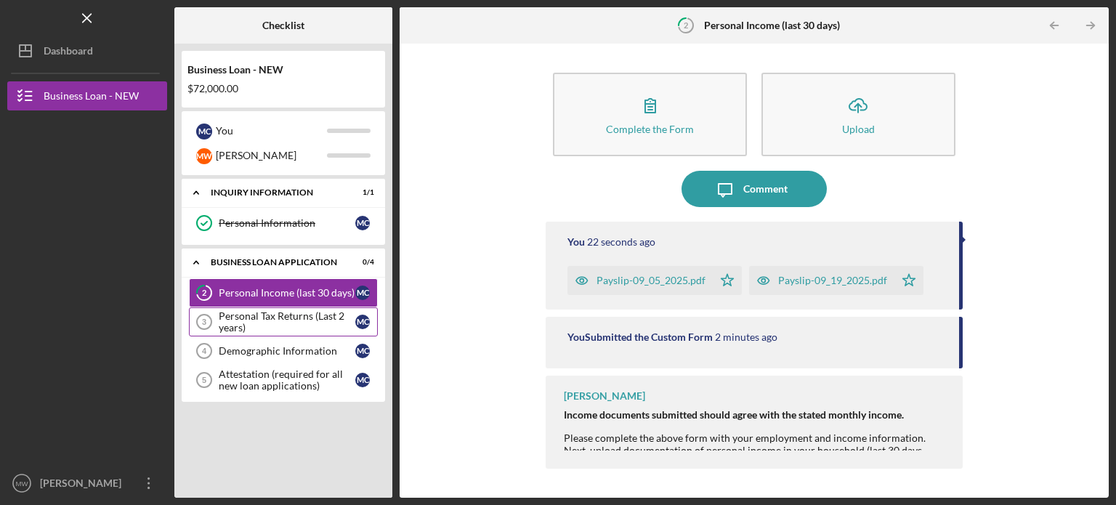
click at [256, 319] on div "Personal Tax Returns (Last 2 years)" at bounding box center [287, 321] width 137 height 23
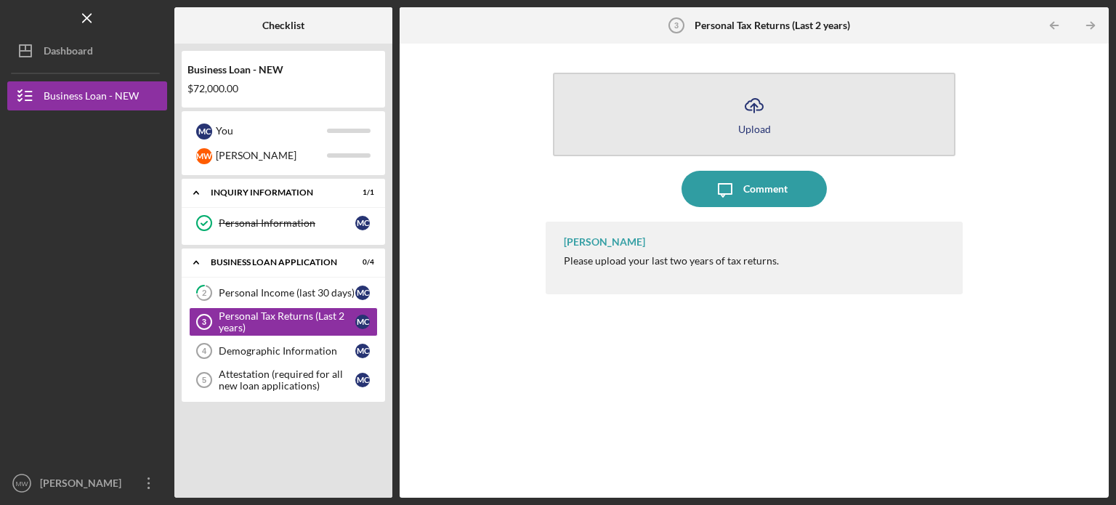
click at [764, 109] on icon "Icon/Upload" at bounding box center [754, 105] width 36 height 36
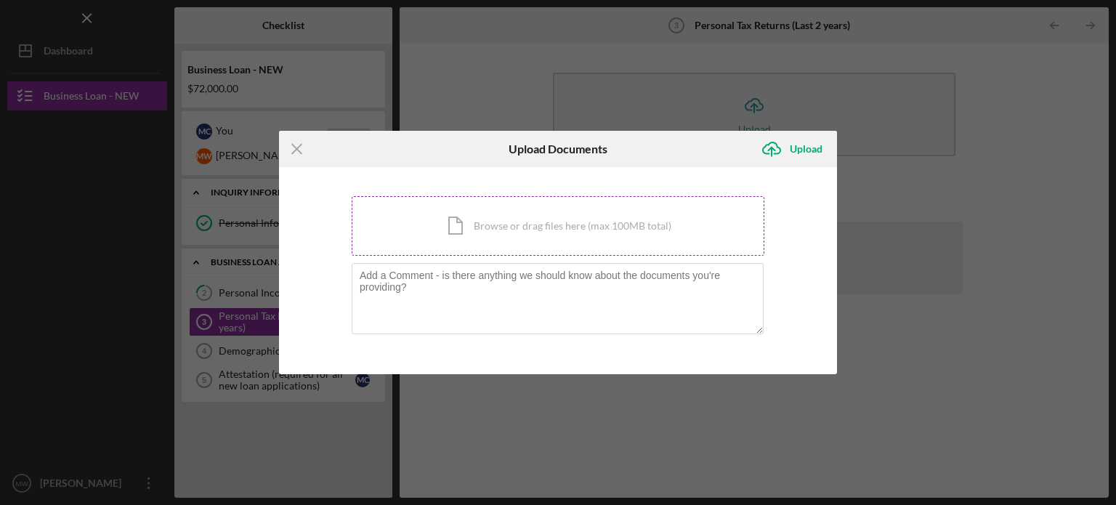
drag, startPoint x: 519, startPoint y: 228, endPoint x: 482, endPoint y: 223, distance: 37.4
drag, startPoint x: 482, startPoint y: 223, endPoint x: 459, endPoint y: 211, distance: 26.0
click at [459, 211] on div "Icon/Document Browse or drag files here (max 100MB total) Tap to choose files o…" at bounding box center [558, 226] width 413 height 60
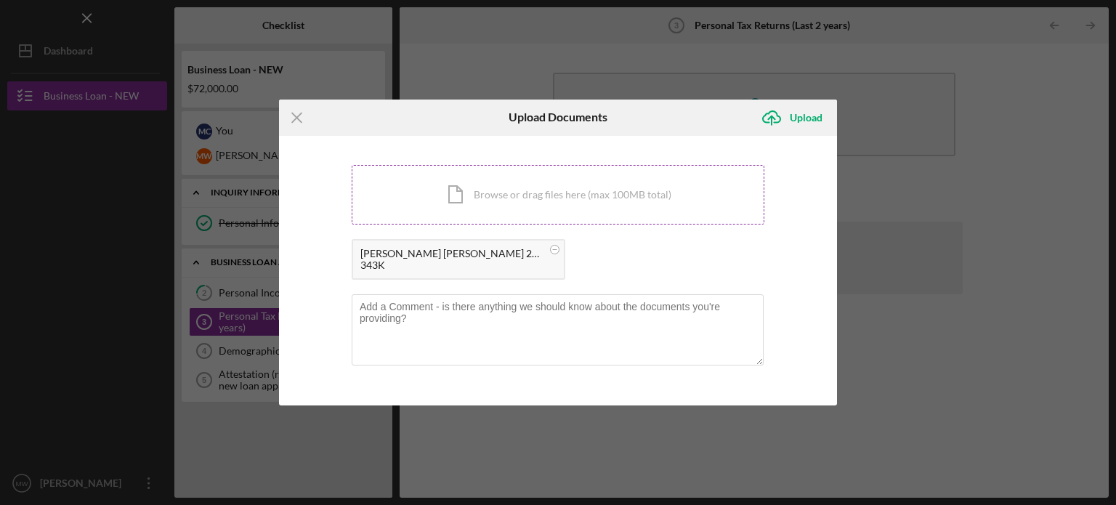
click at [551, 191] on div "Icon/Document Browse or drag files here (max 100MB total) Tap to choose files o…" at bounding box center [558, 195] width 413 height 60
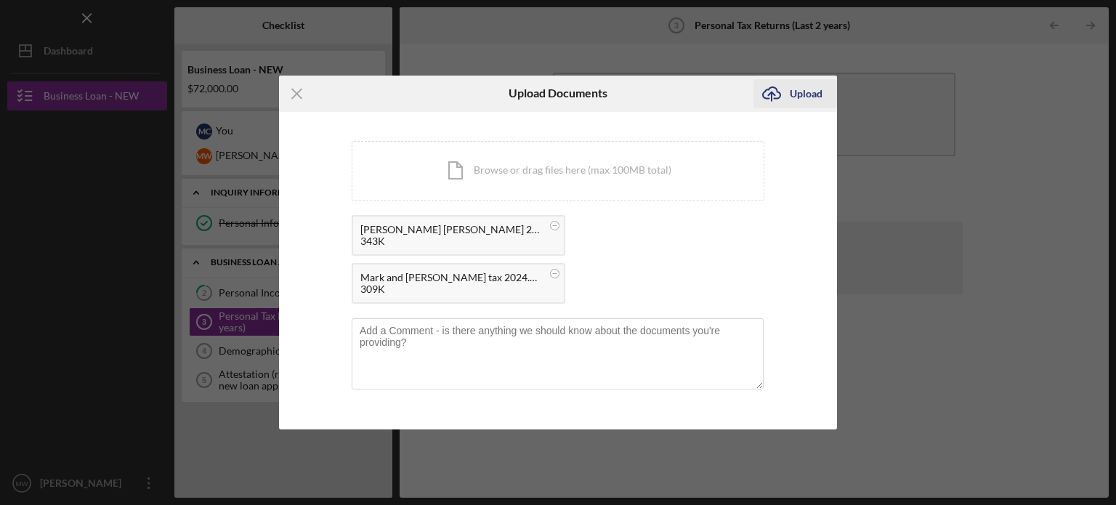
click at [791, 108] on div "Upload" at bounding box center [806, 93] width 33 height 29
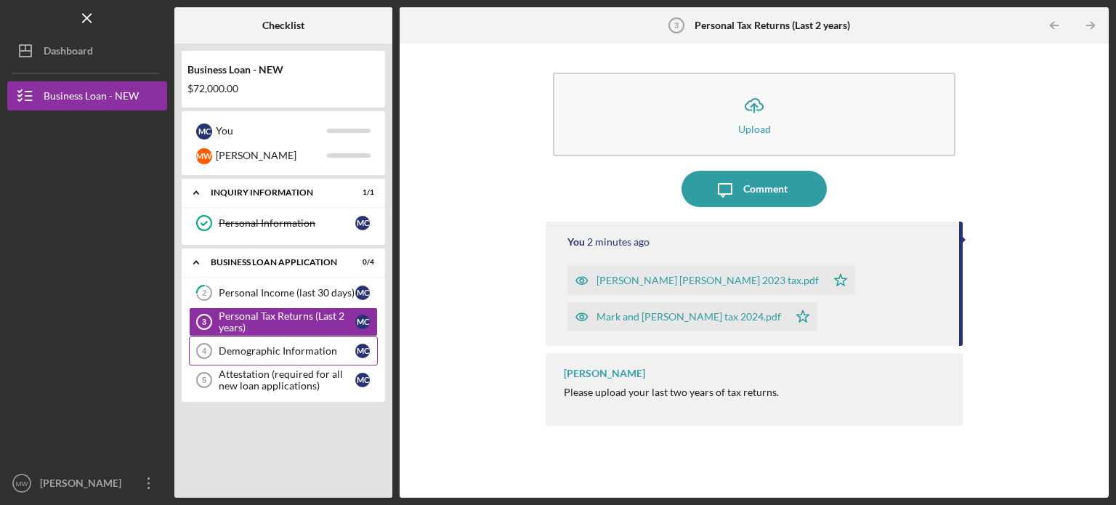
click at [270, 351] on div "Demographic Information" at bounding box center [287, 351] width 137 height 12
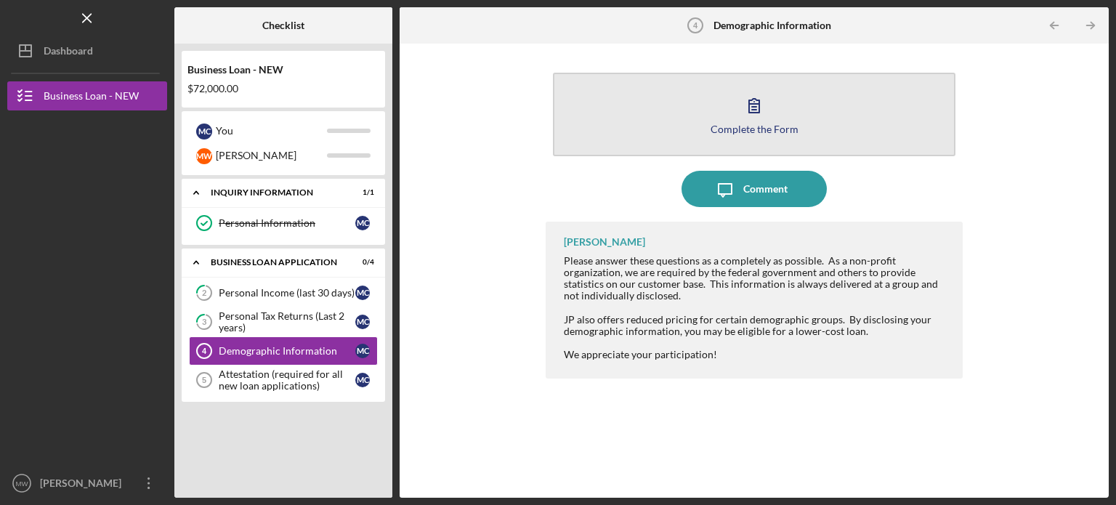
click at [752, 113] on icon "button" at bounding box center [754, 105] width 36 height 36
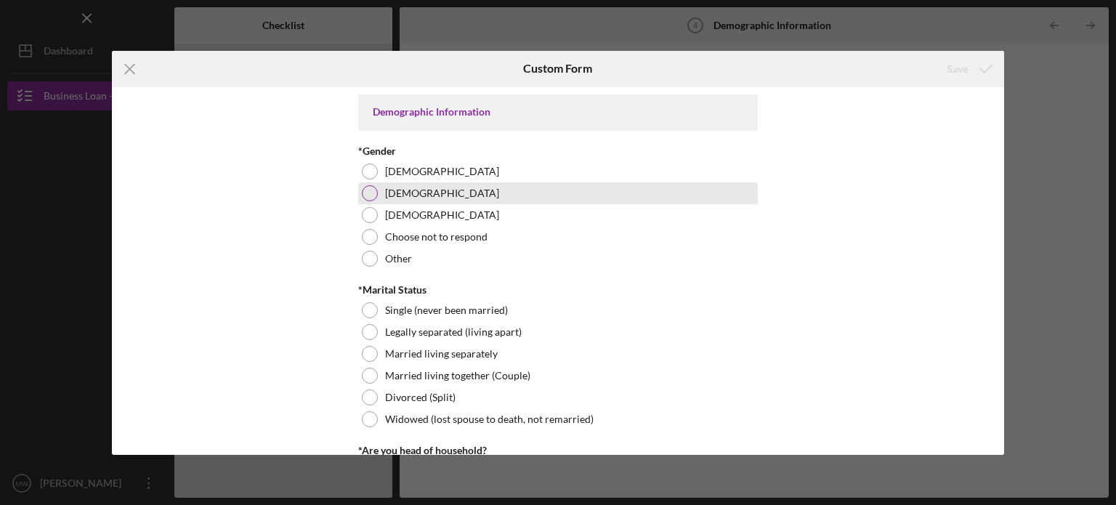
click at [369, 196] on div at bounding box center [370, 193] width 16 height 16
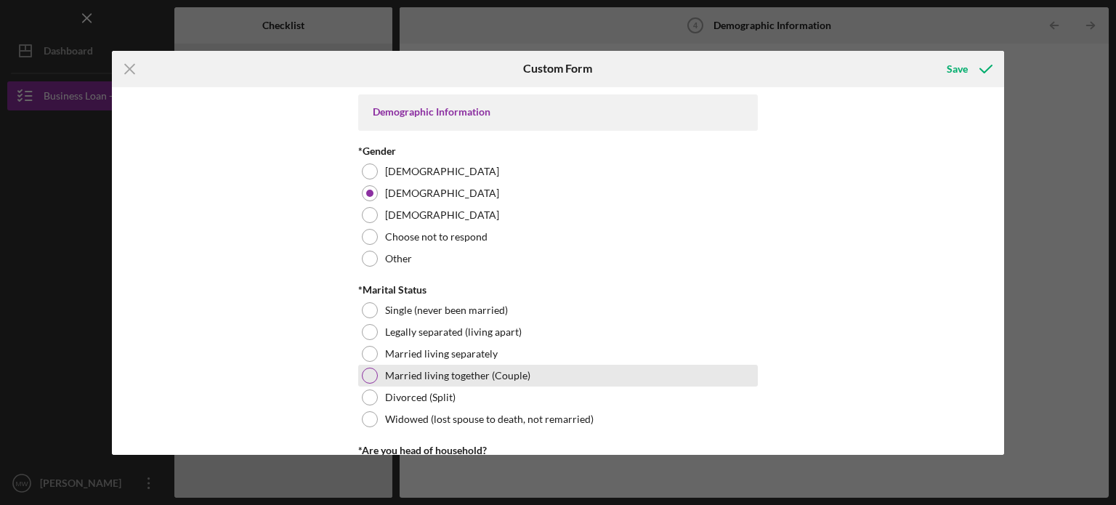
click at [369, 379] on div at bounding box center [370, 376] width 16 height 16
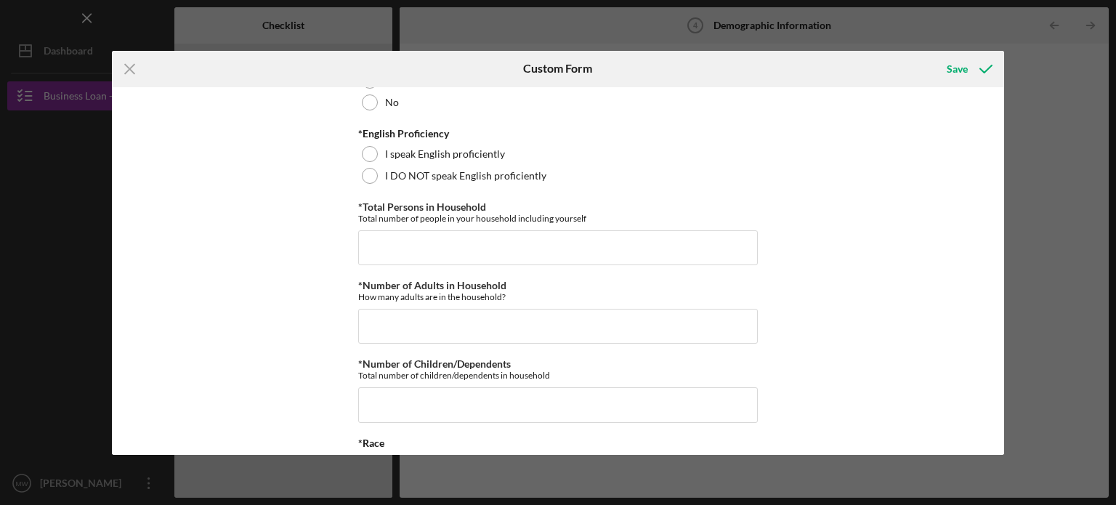
scroll to position [142, 0]
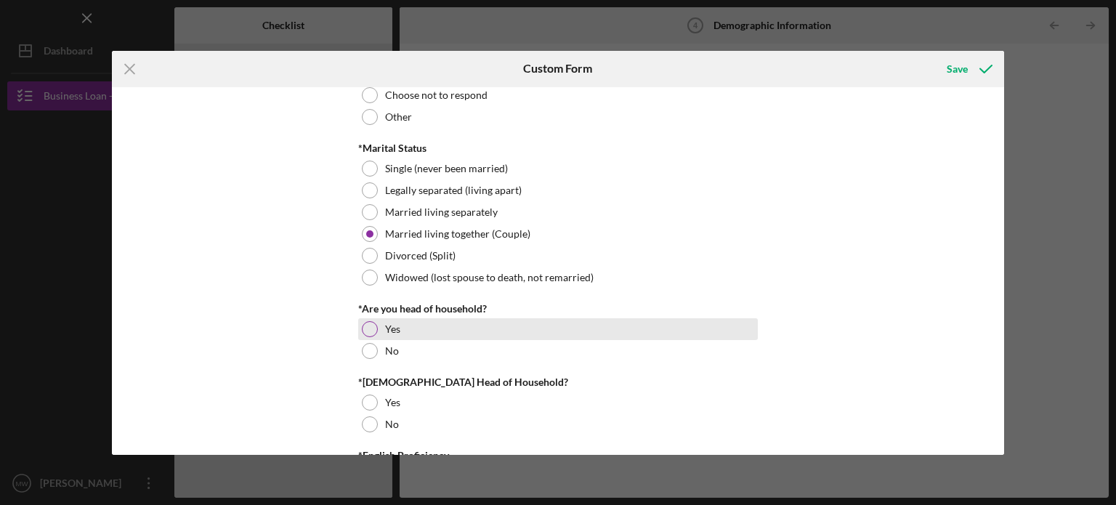
click at [370, 324] on div at bounding box center [370, 329] width 16 height 16
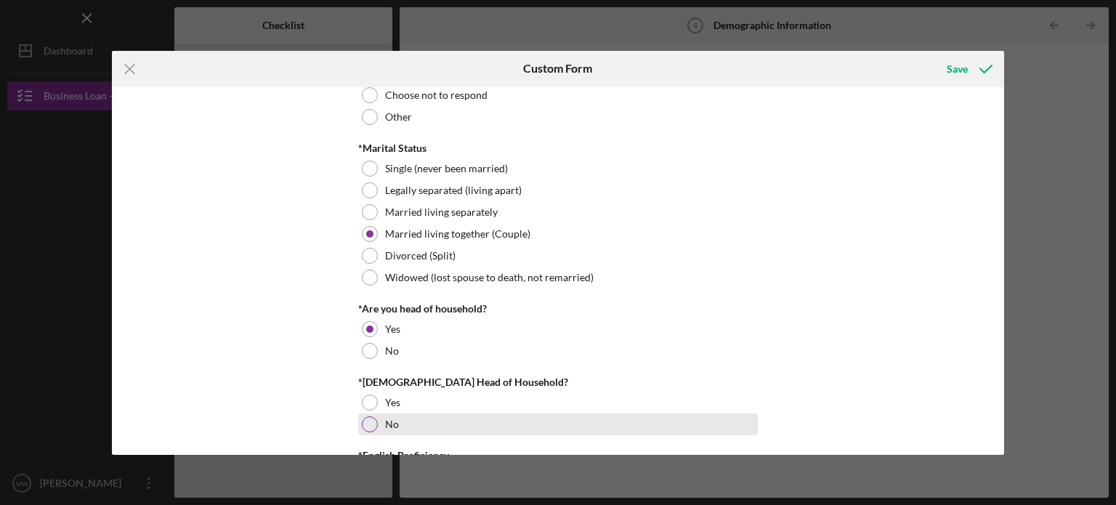
click at [368, 426] on div at bounding box center [370, 424] width 16 height 16
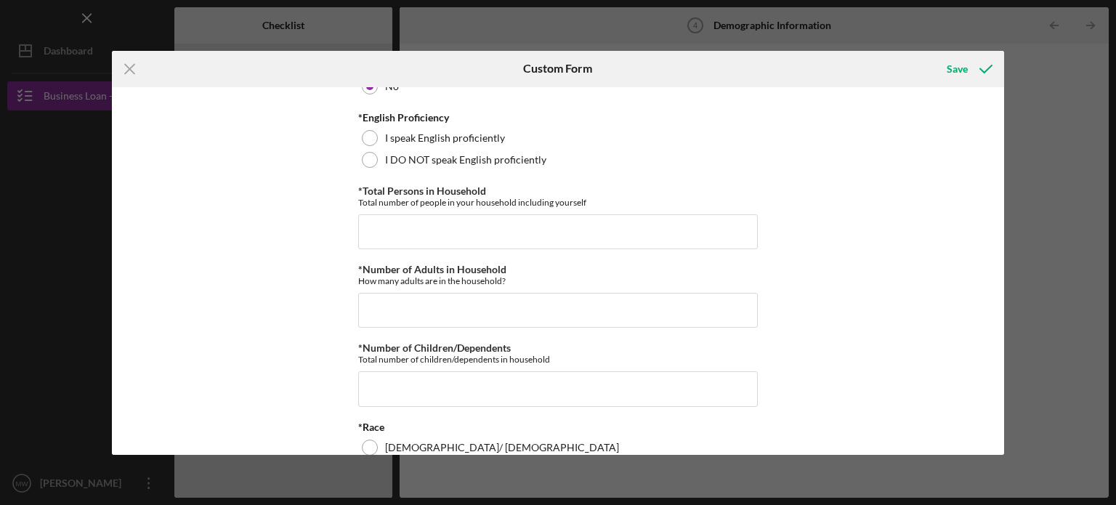
scroll to position [474, 0]
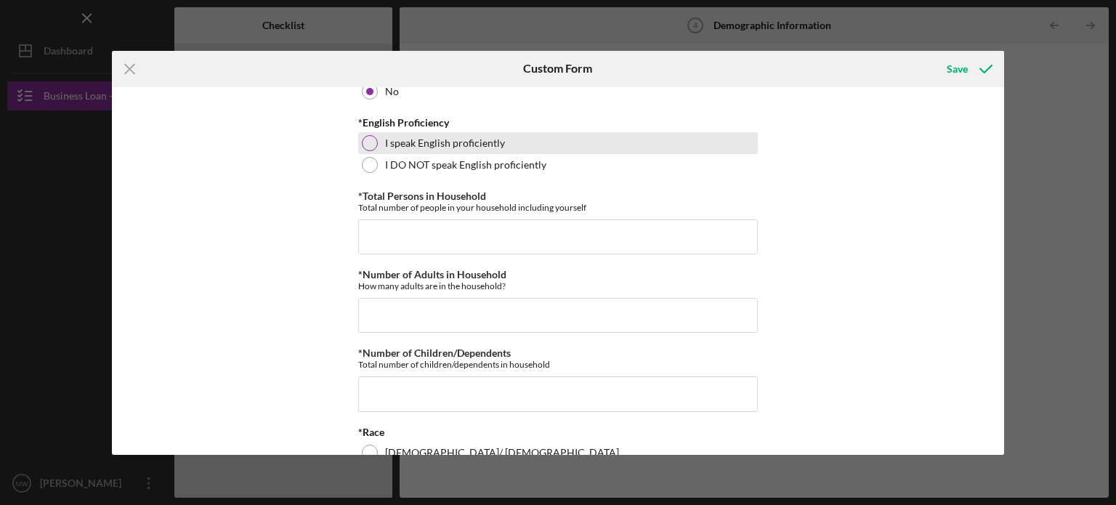
click at [392, 144] on label "I speak English proficiently" at bounding box center [445, 143] width 120 height 12
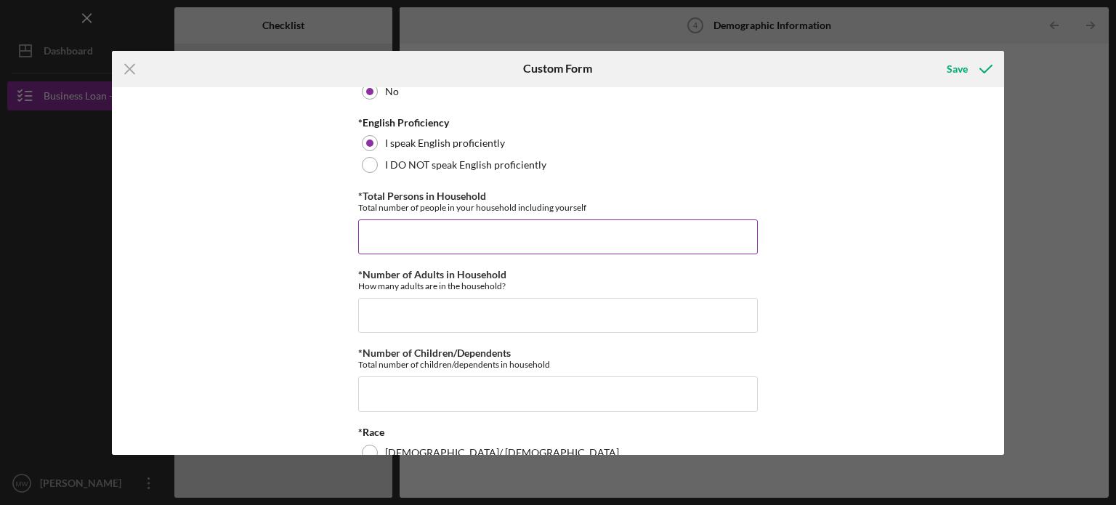
click at [386, 219] on input "*Total Persons in Household" at bounding box center [558, 236] width 400 height 35
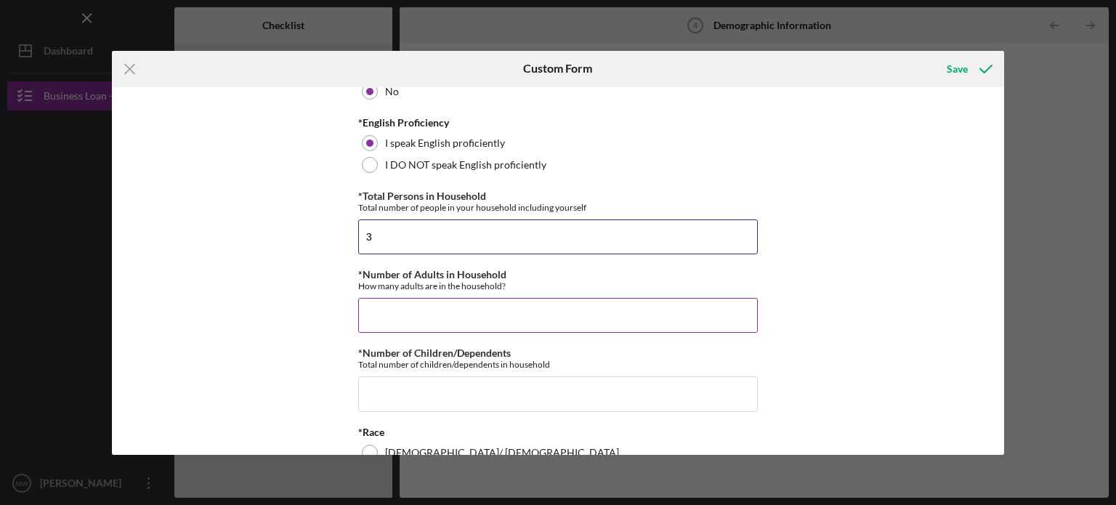
type input "3"
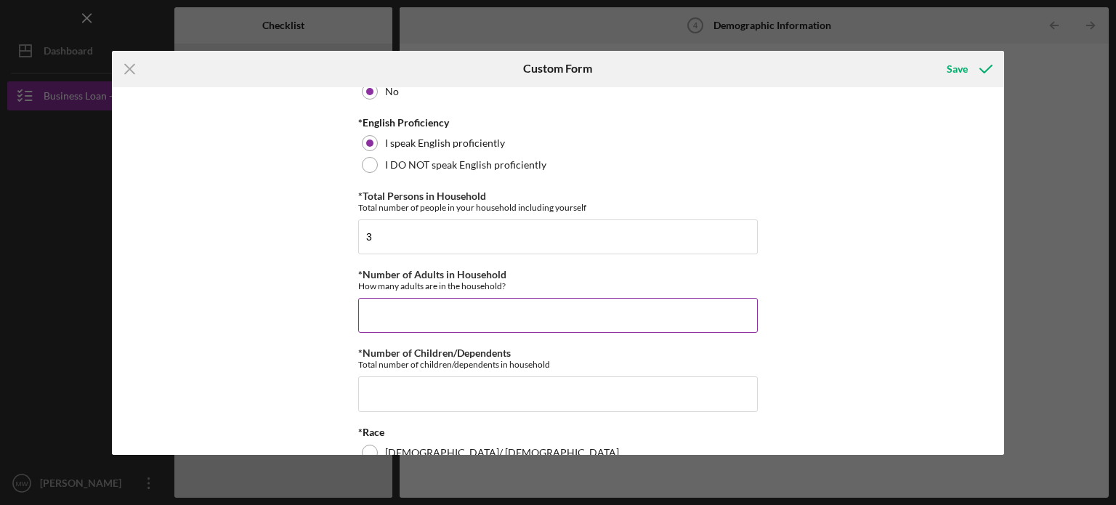
click at [385, 323] on input "*Number of Adults in Household" at bounding box center [558, 315] width 400 height 35
type input "3"
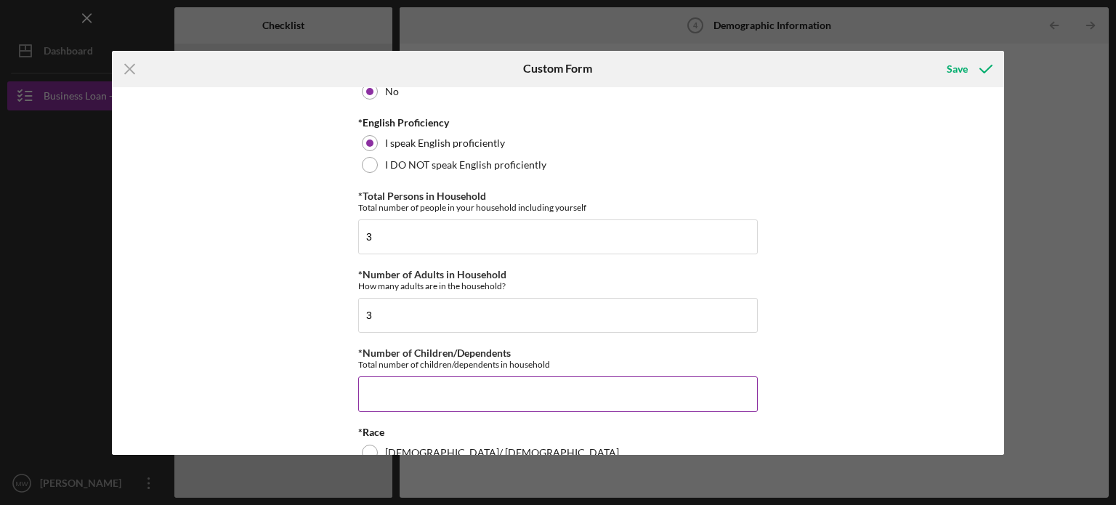
click at [402, 400] on input "*Number of Children/Dependents" at bounding box center [558, 393] width 400 height 35
type input "0"
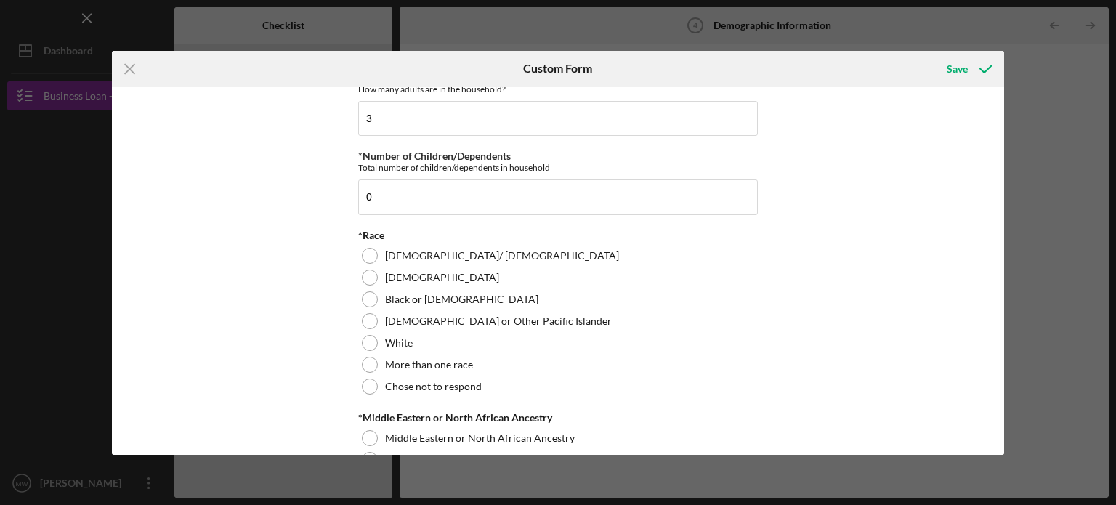
scroll to position [677, 0]
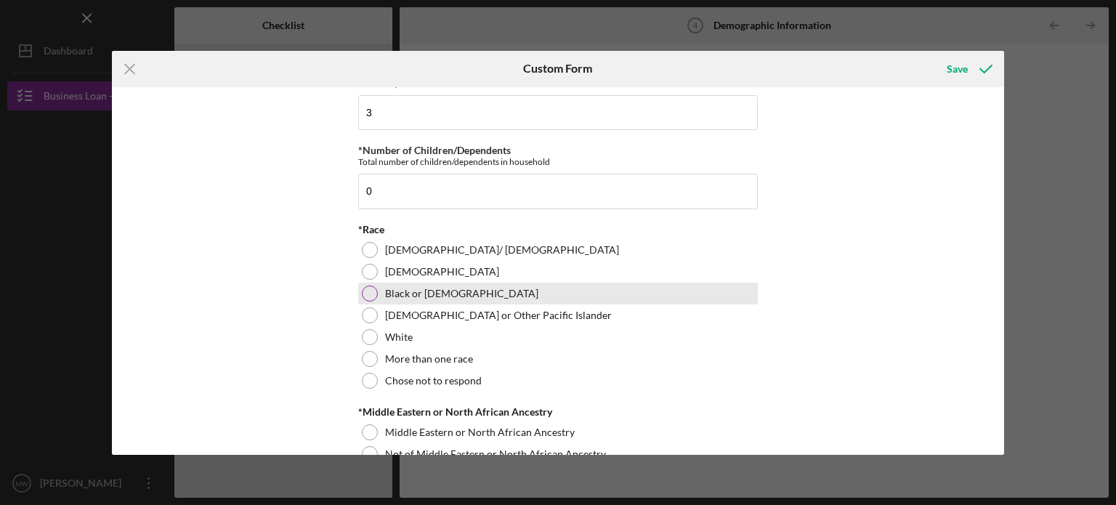
click at [370, 290] on div at bounding box center [370, 294] width 16 height 16
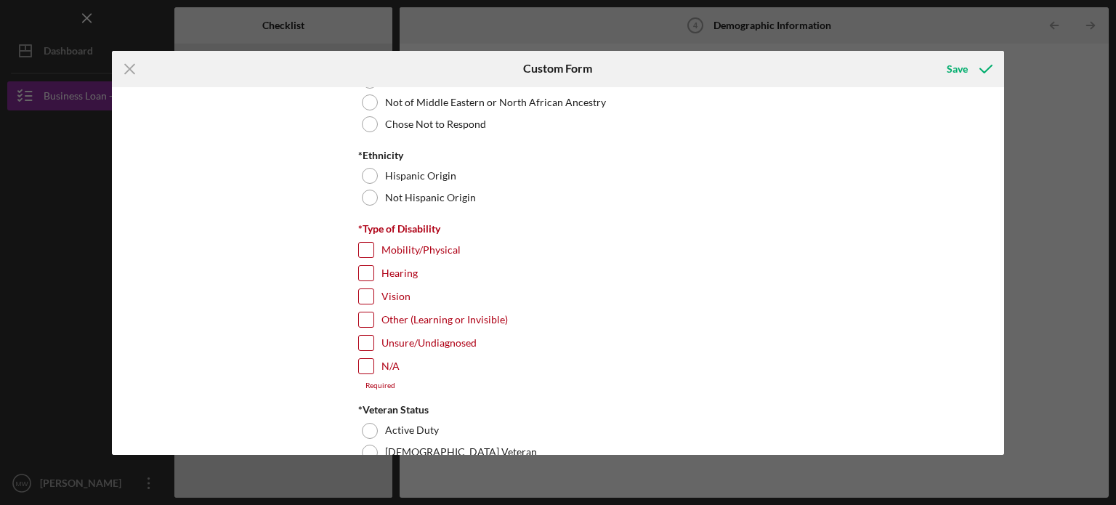
scroll to position [1040, 0]
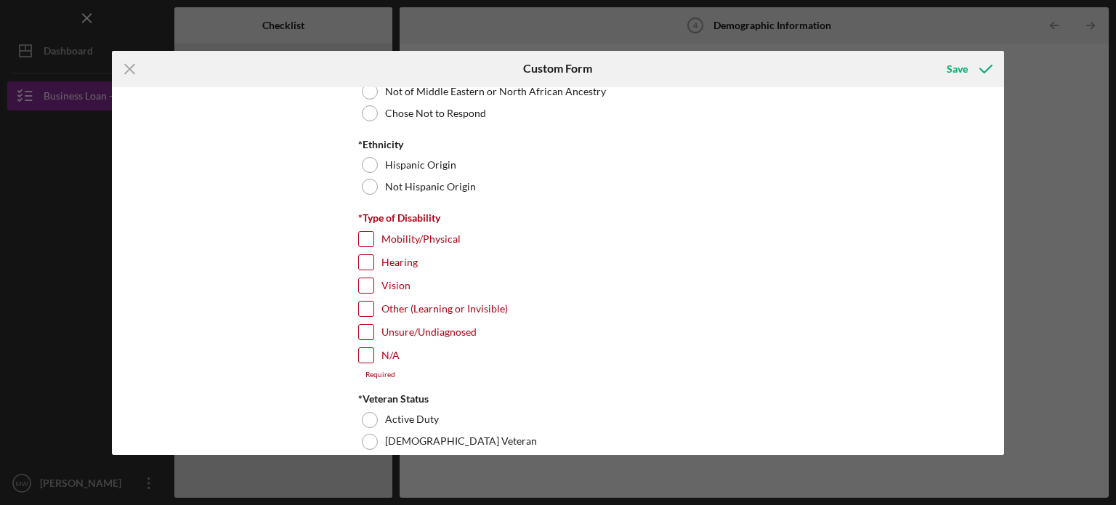
click at [1004, 199] on div "Icon/Menu Close Custom Form Save Demographic Information *Gender [DEMOGRAPHIC_D…" at bounding box center [558, 252] width 1116 height 505
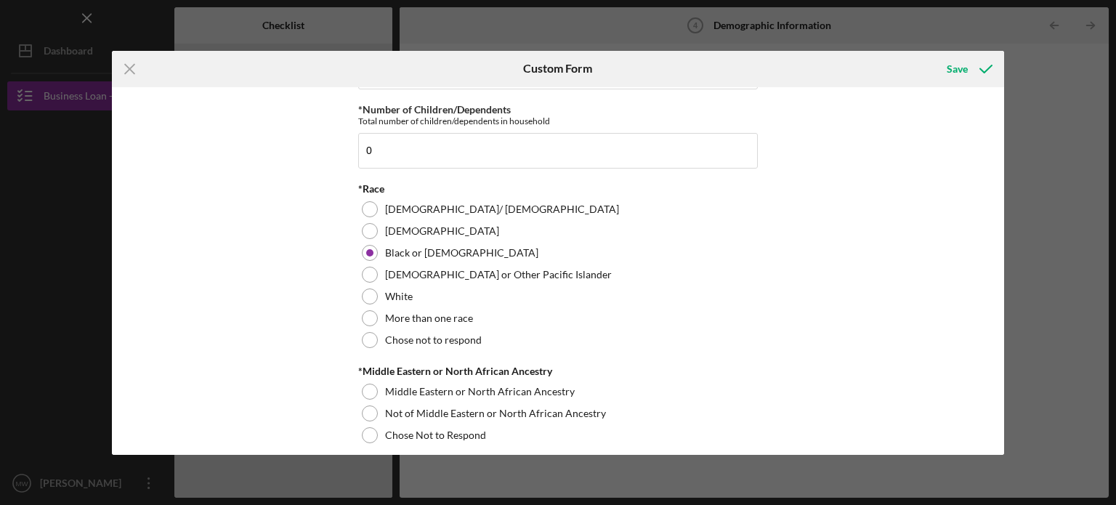
scroll to position [831, 0]
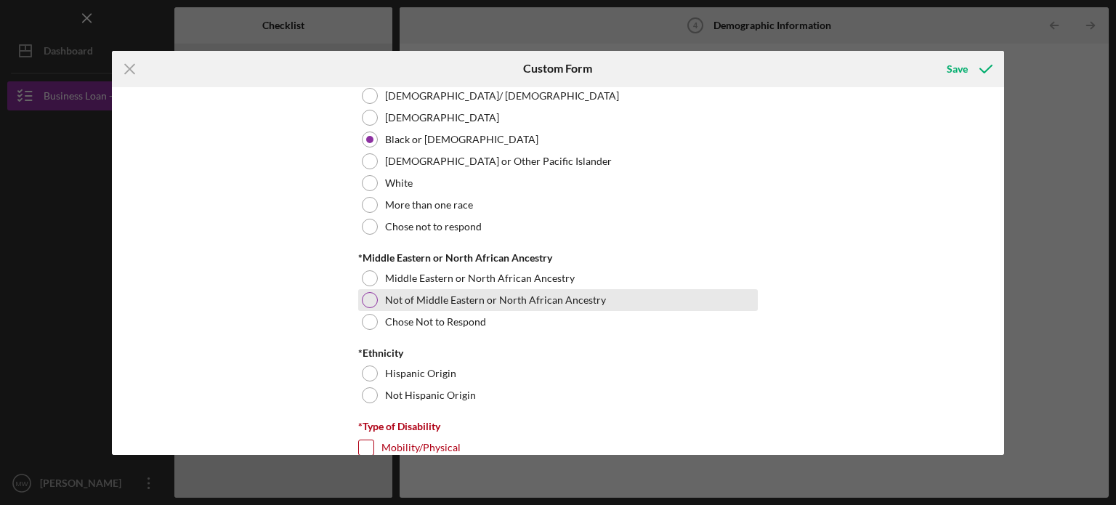
click at [369, 299] on div at bounding box center [370, 300] width 16 height 16
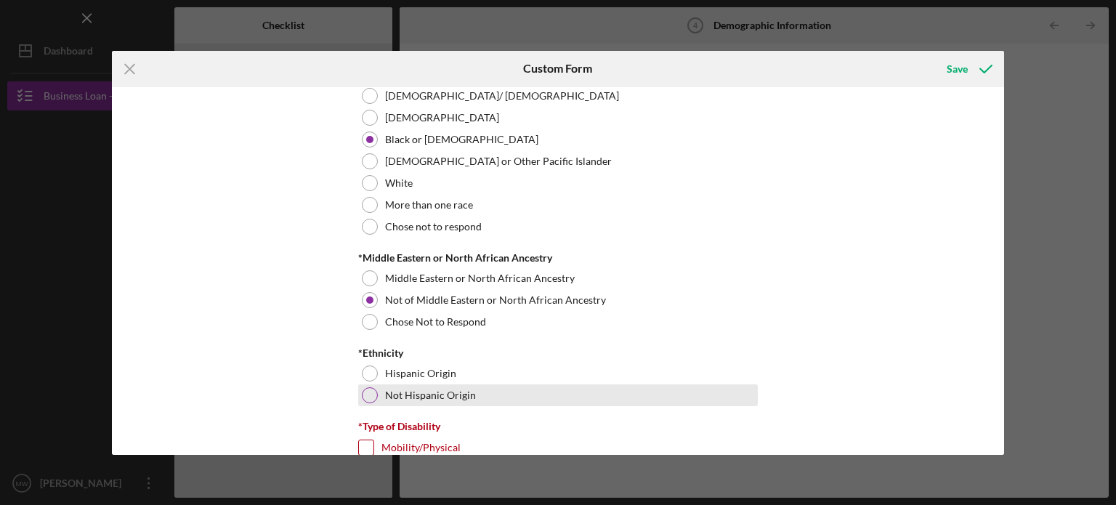
click at [375, 397] on div "Not Hispanic Origin" at bounding box center [558, 395] width 400 height 22
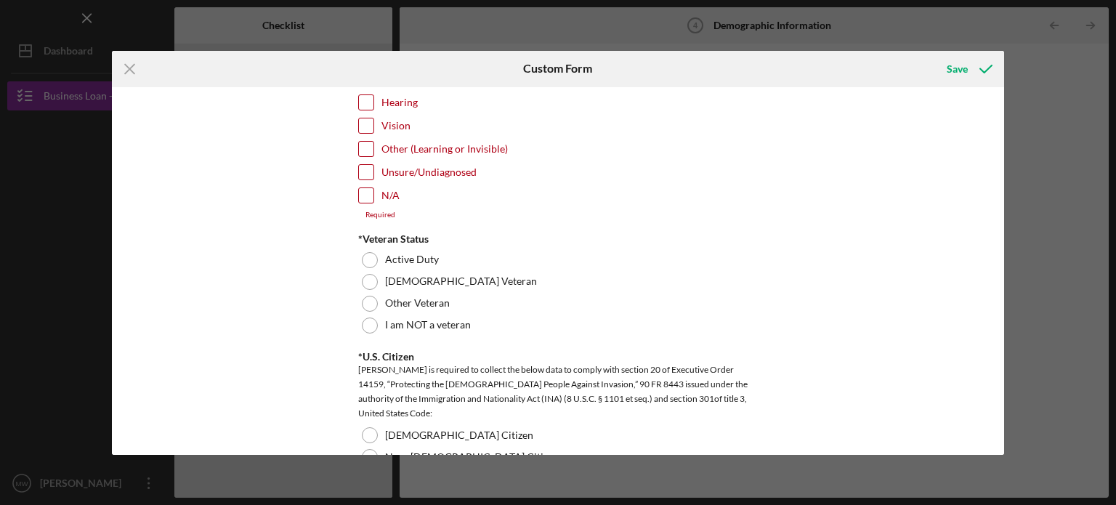
scroll to position [1237, 0]
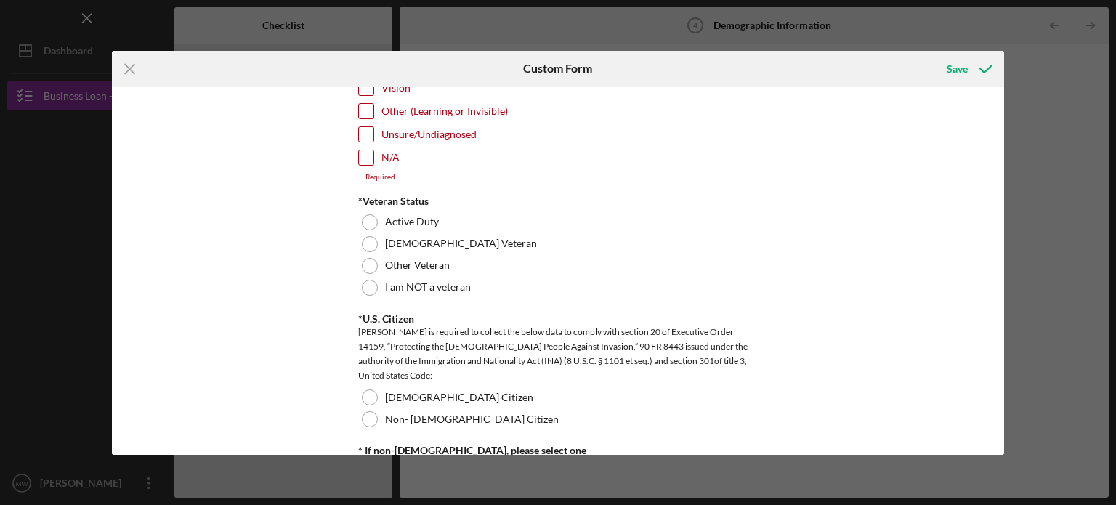
click at [360, 153] on input "N/A" at bounding box center [366, 157] width 15 height 15
checkbox input "true"
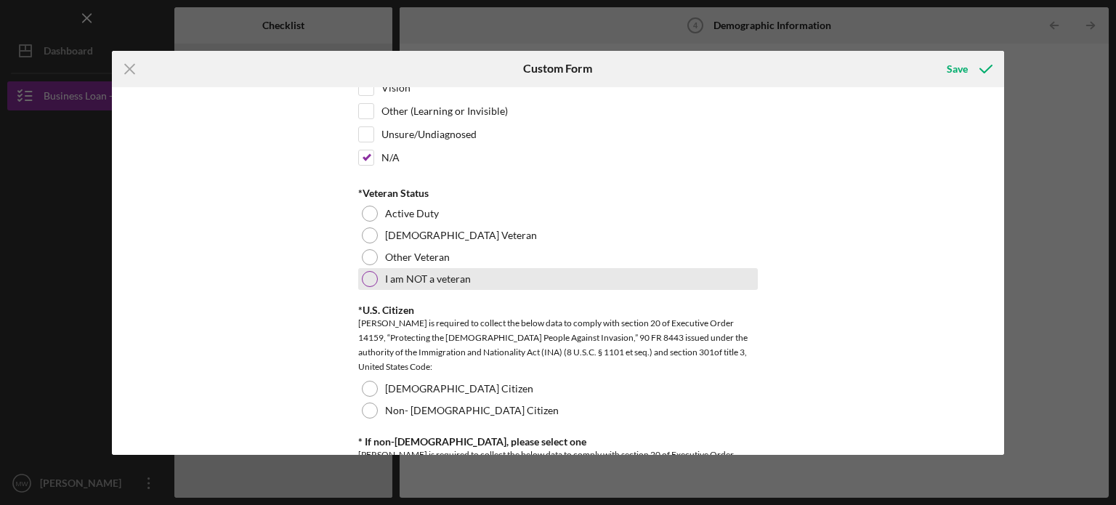
click at [371, 275] on div at bounding box center [370, 279] width 16 height 16
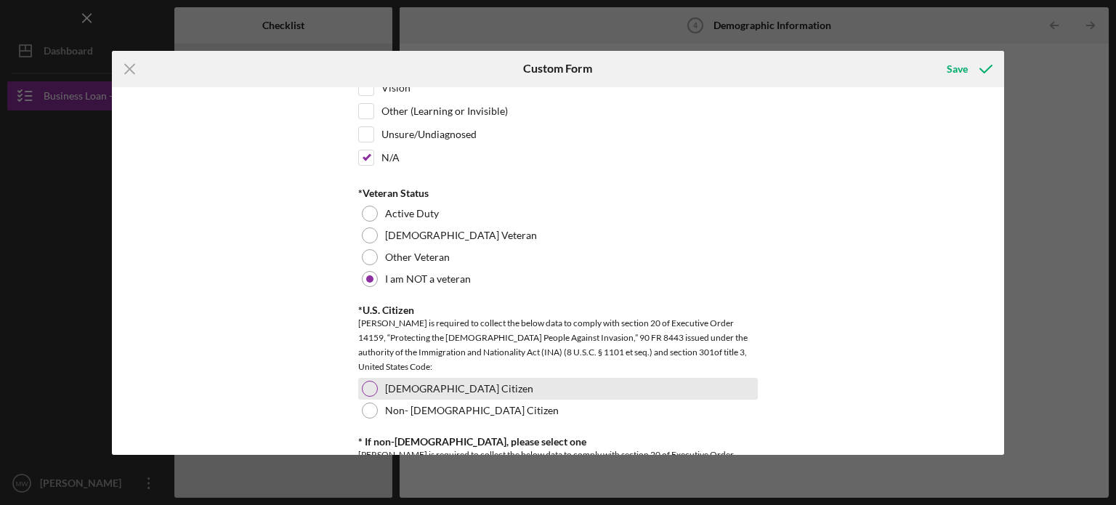
click at [371, 387] on div at bounding box center [370, 389] width 16 height 16
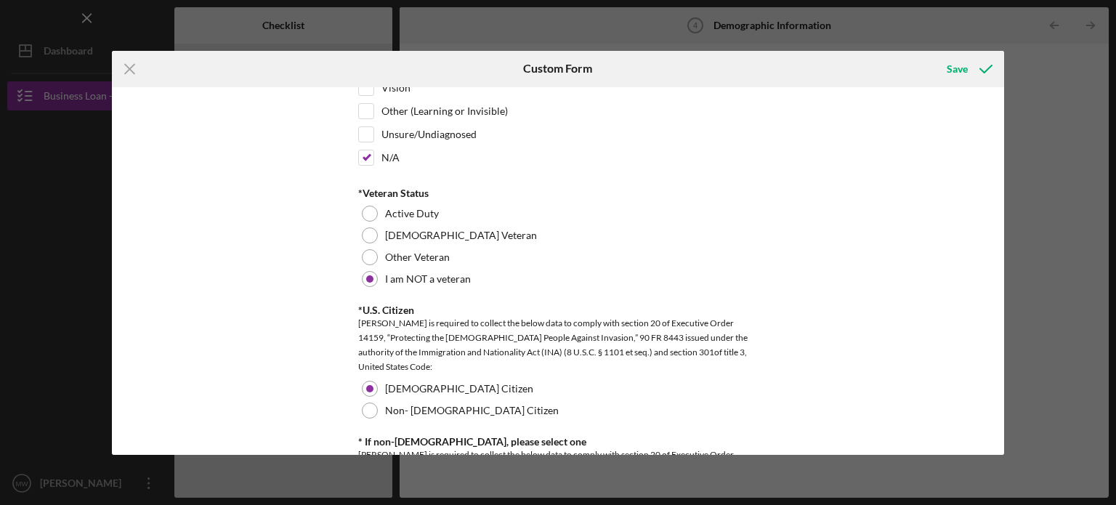
scroll to position [1559, 0]
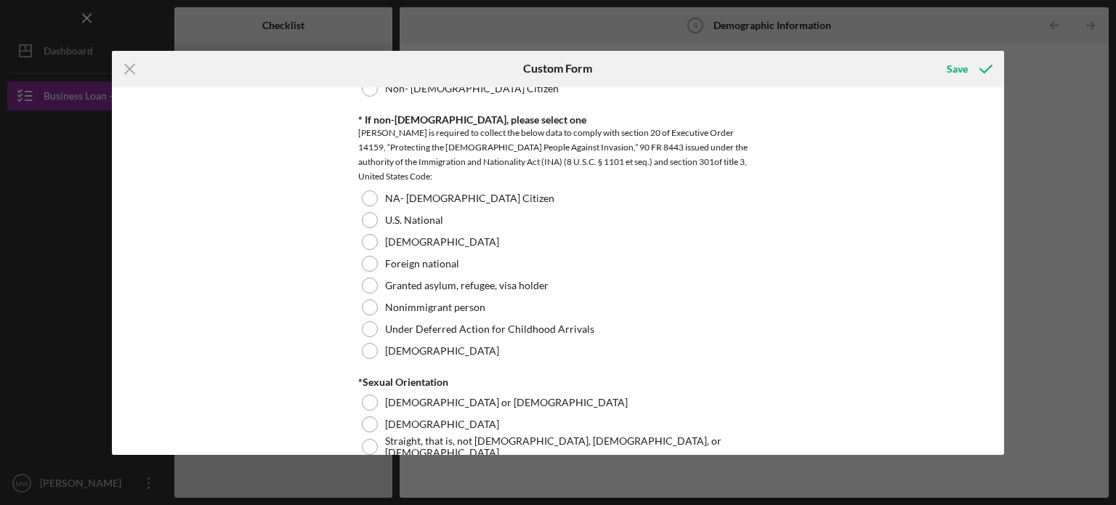
click at [1004, 258] on div "Icon/Menu Close Custom Form Save Demographic Information *Gender [DEMOGRAPHIC_D…" at bounding box center [558, 252] width 1116 height 505
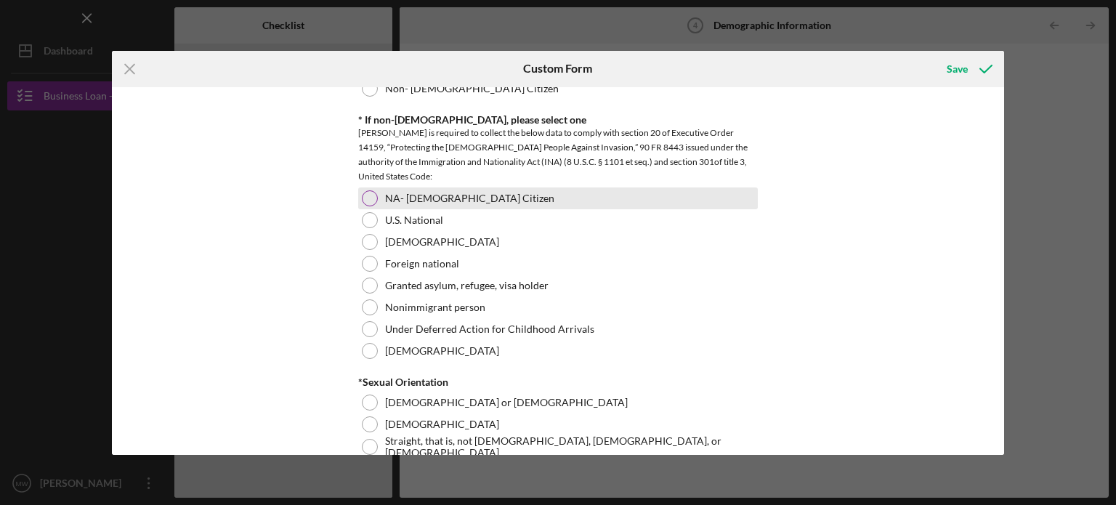
click at [370, 196] on div at bounding box center [370, 198] width 16 height 16
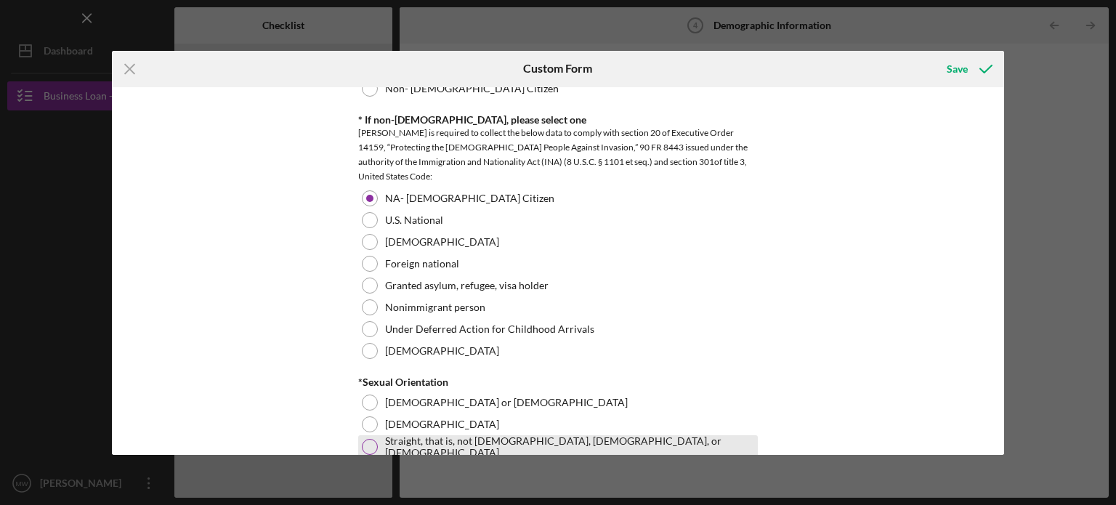
click at [371, 442] on div at bounding box center [370, 447] width 16 height 16
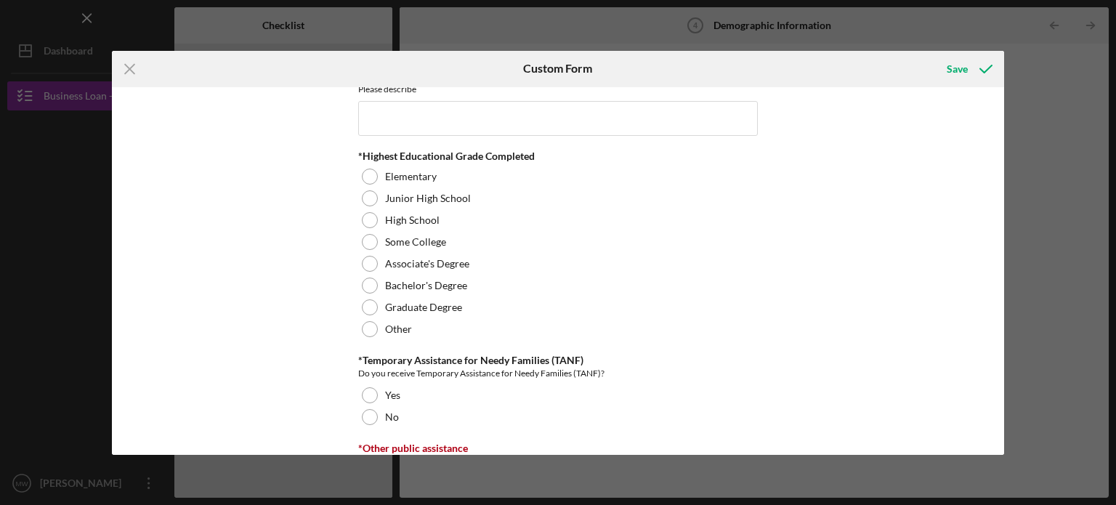
scroll to position [2010, 0]
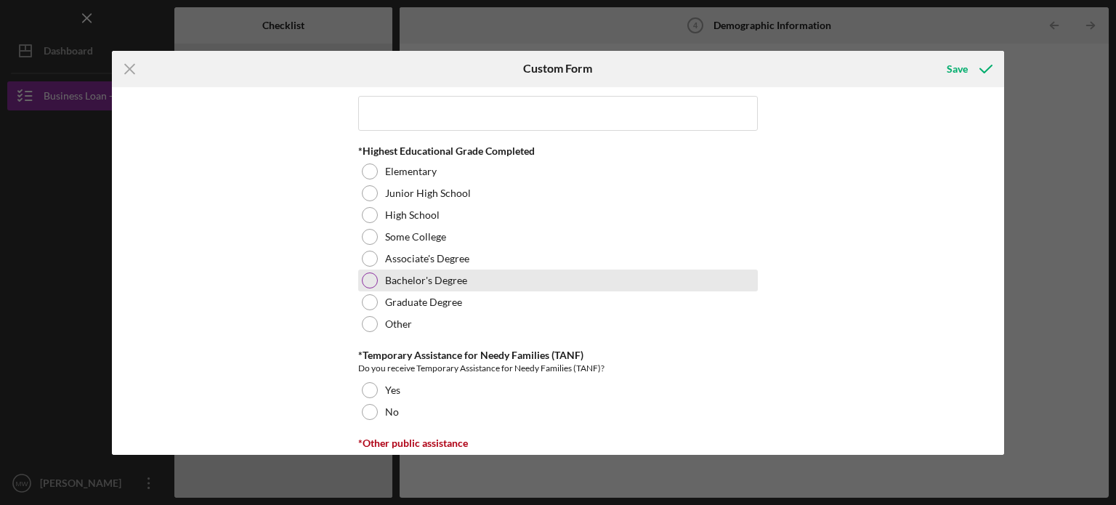
click at [363, 278] on div at bounding box center [370, 280] width 16 height 16
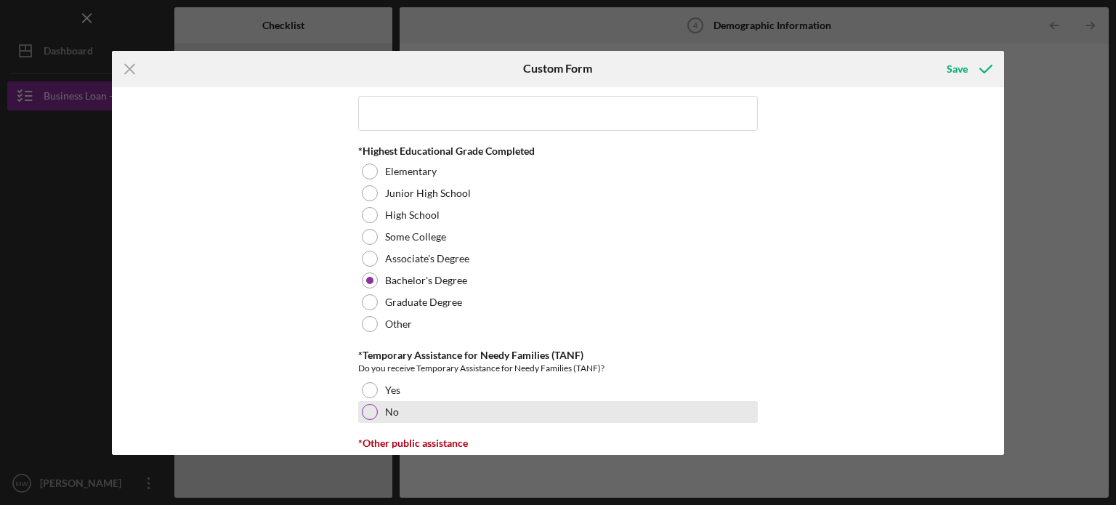
click at [367, 406] on div at bounding box center [370, 412] width 16 height 16
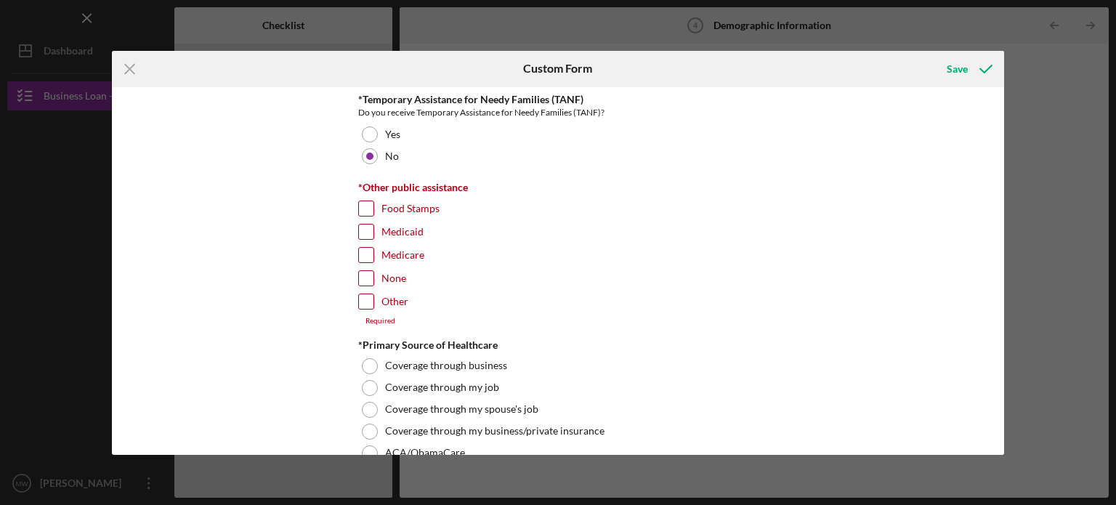
scroll to position [2313, 0]
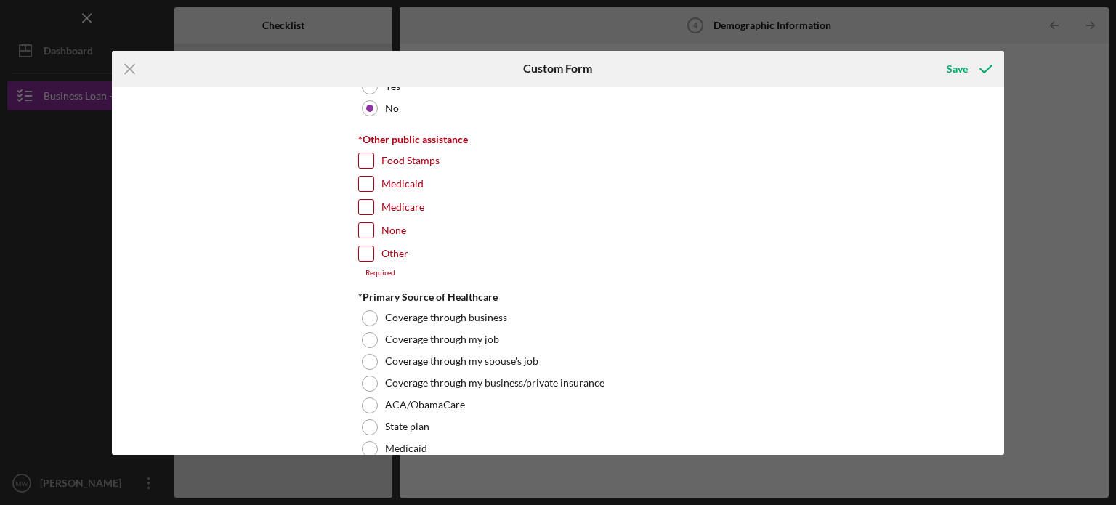
click at [367, 223] on input "None" at bounding box center [366, 230] width 15 height 15
checkbox input "true"
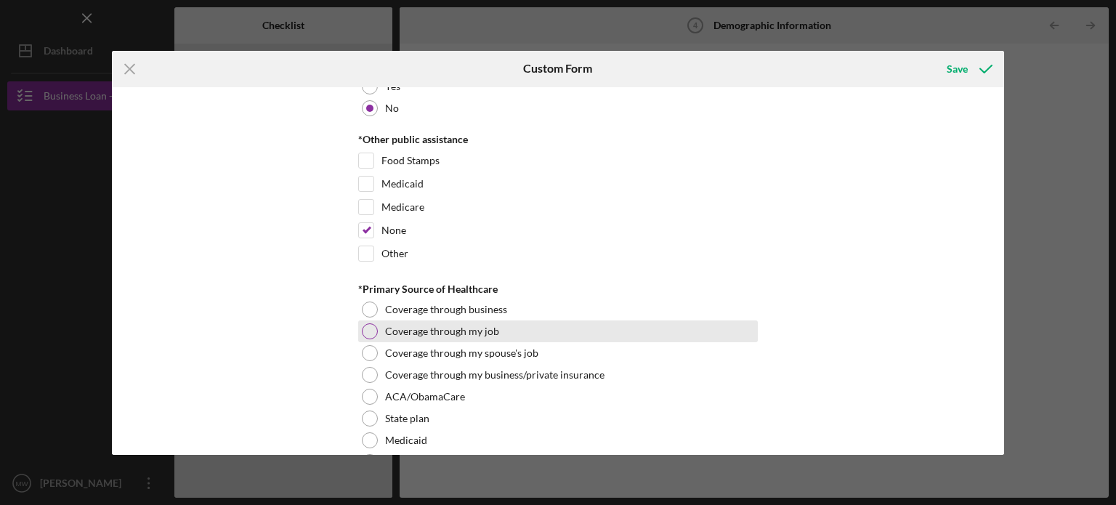
click at [373, 323] on div at bounding box center [370, 331] width 16 height 16
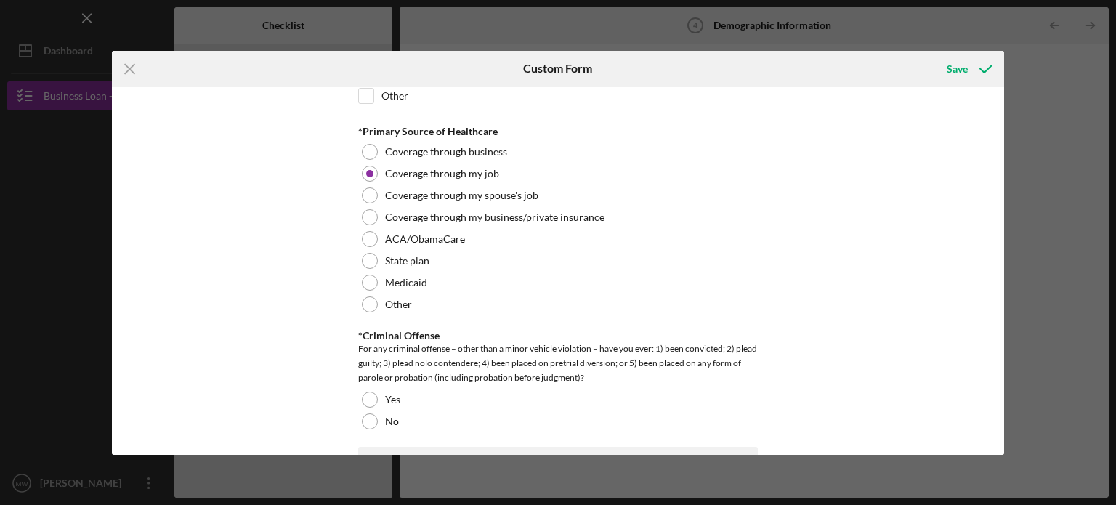
scroll to position [2493, 0]
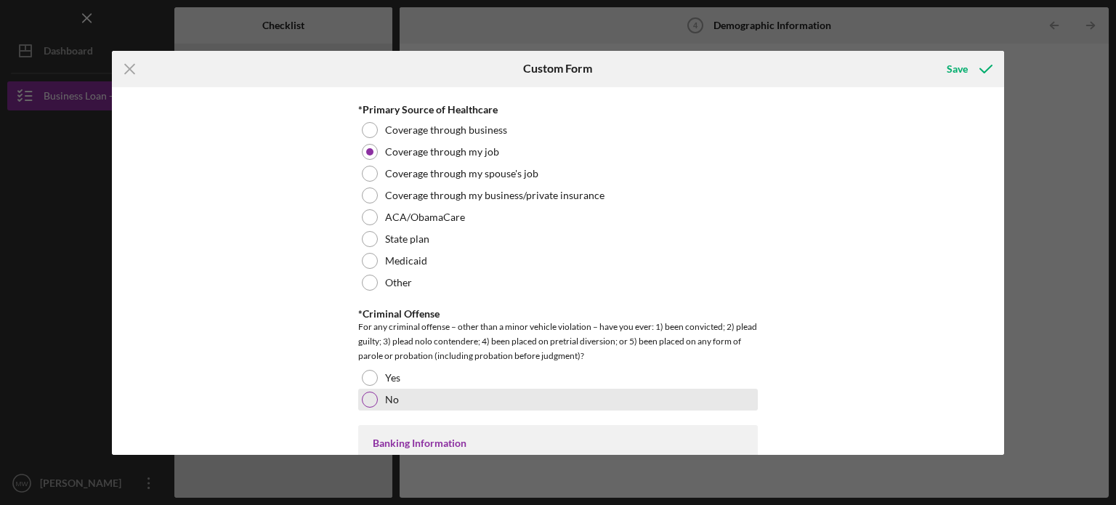
click at [403, 392] on div "No" at bounding box center [558, 400] width 400 height 22
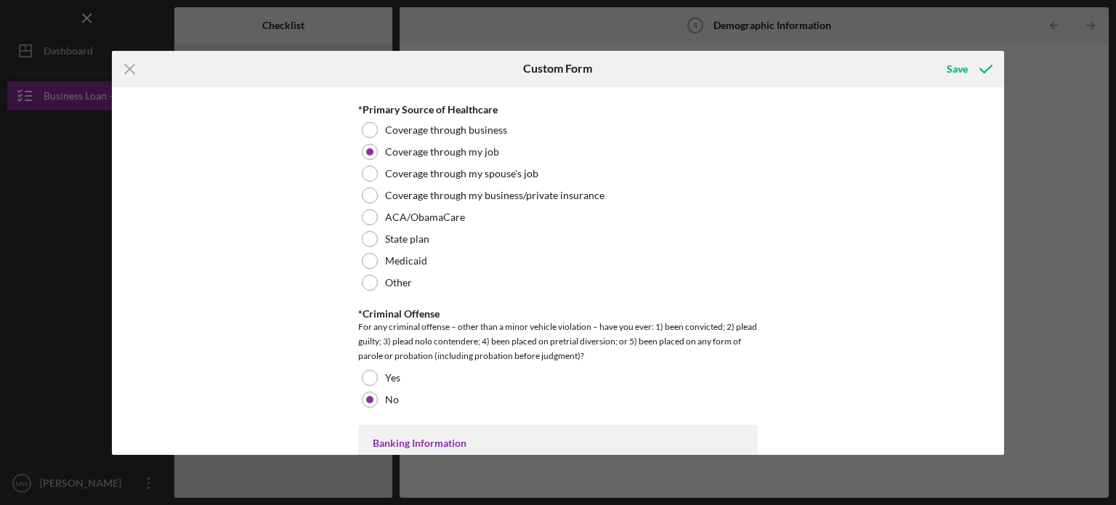
scroll to position [2848, 0]
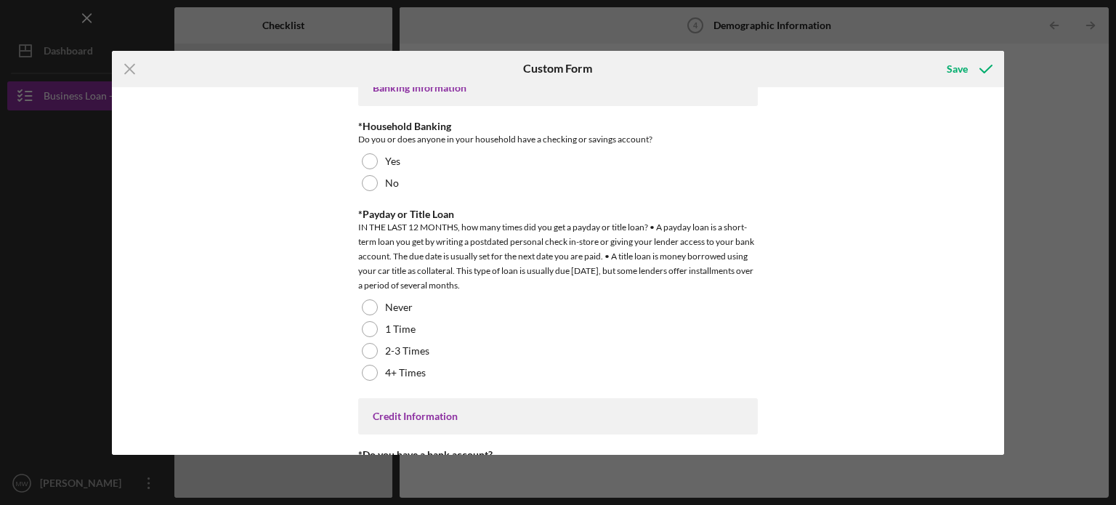
click at [999, 278] on div "Demographic Information *Gender [DEMOGRAPHIC_DATA] [DEMOGRAPHIC_DATA] [DEMOGRAP…" at bounding box center [558, 271] width 893 height 368
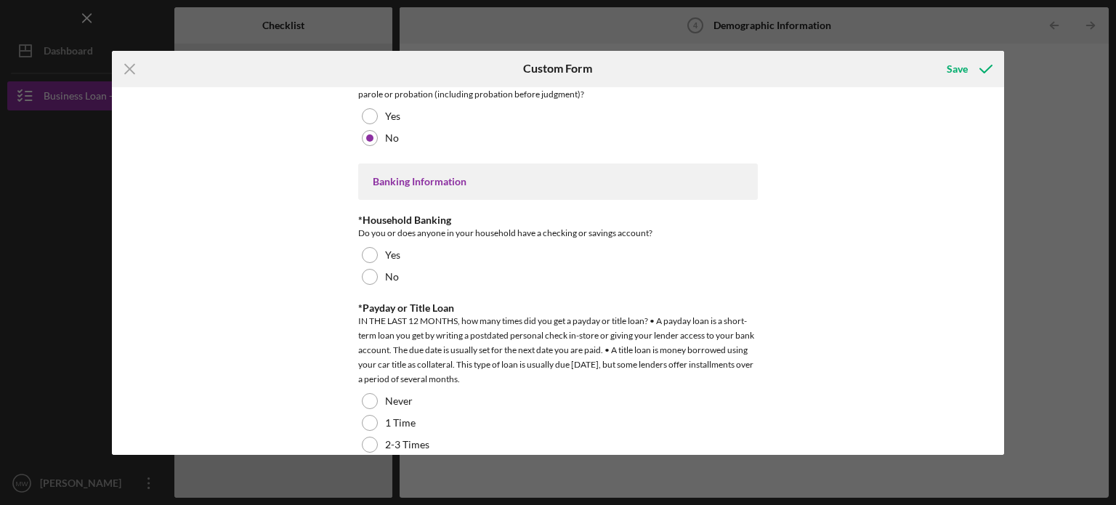
scroll to position [2752, 0]
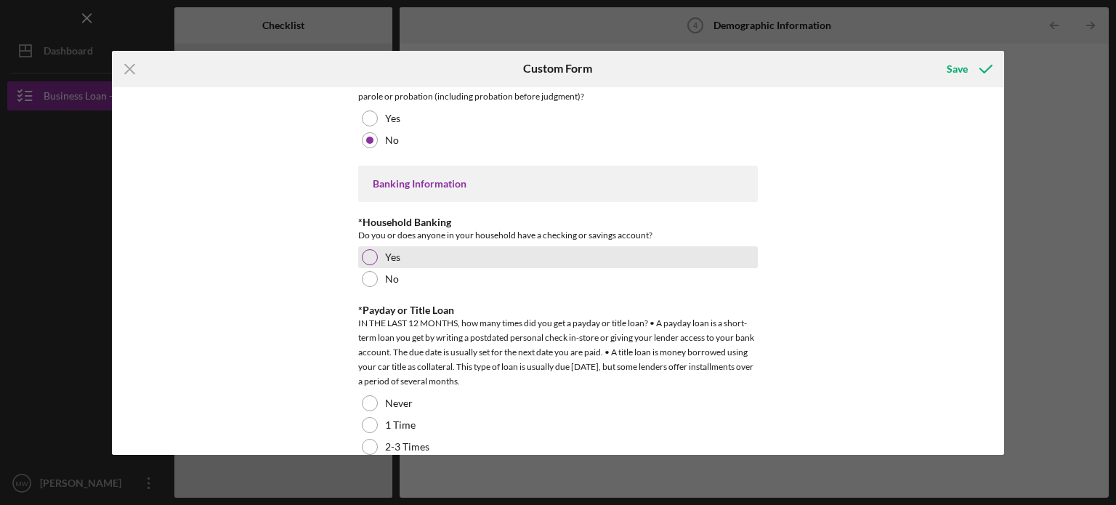
click at [371, 254] on div at bounding box center [370, 257] width 16 height 16
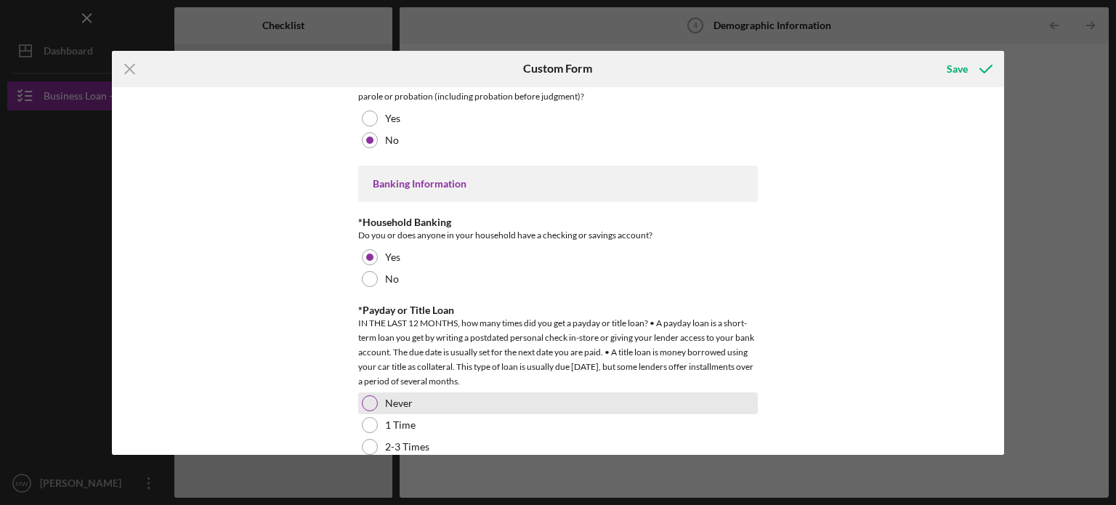
click at [371, 402] on div at bounding box center [370, 403] width 16 height 16
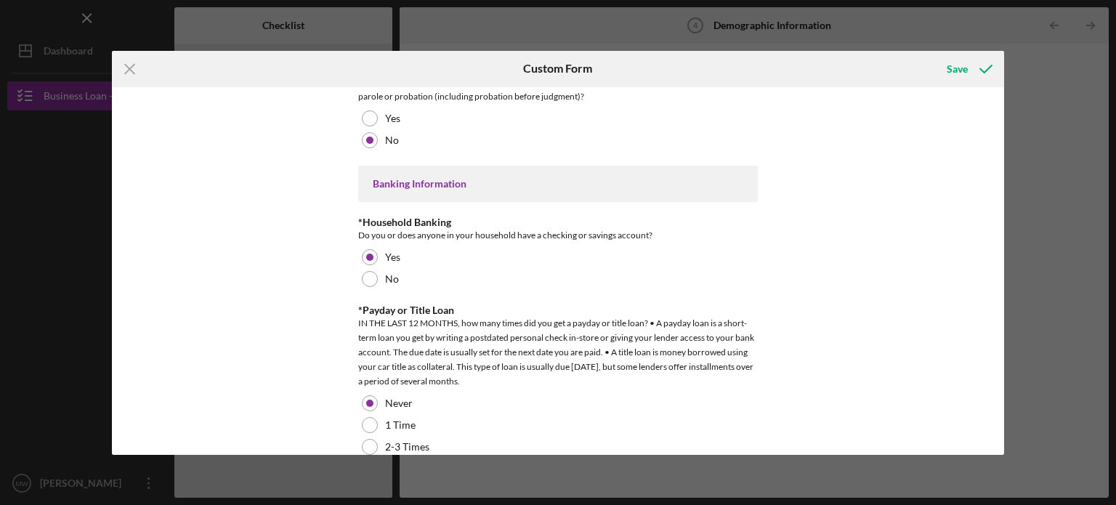
scroll to position [2990, 0]
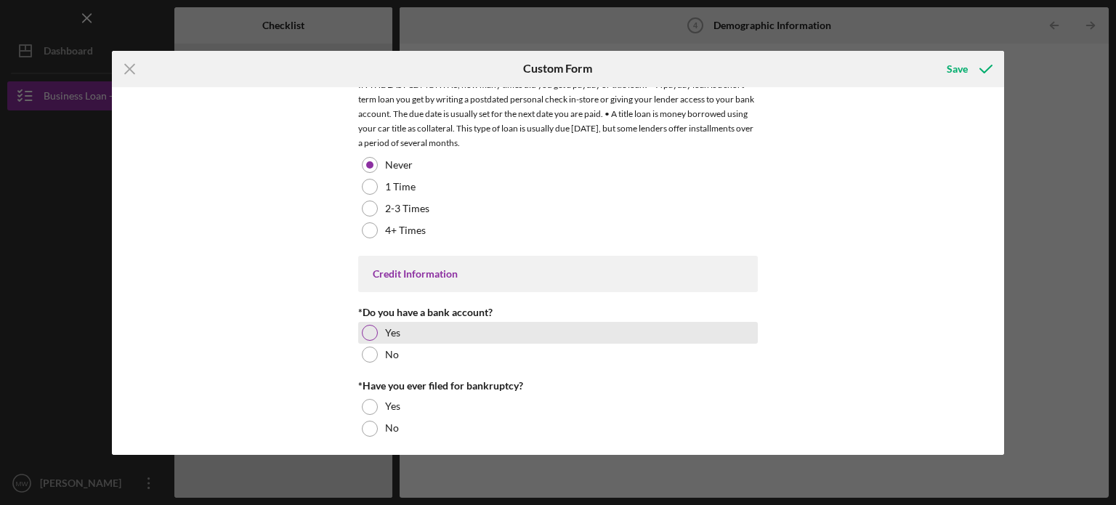
click at [365, 325] on div at bounding box center [370, 333] width 16 height 16
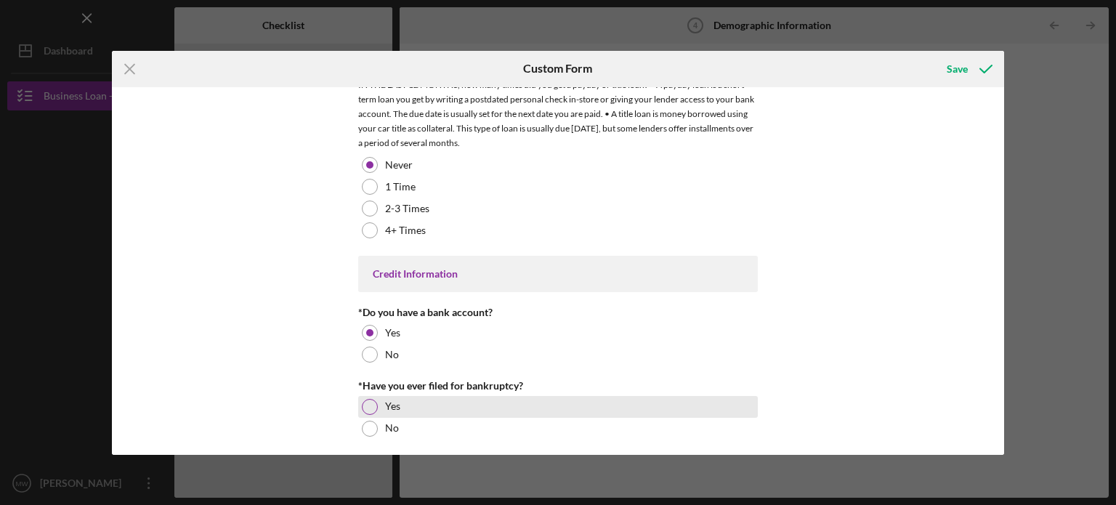
click at [369, 399] on div at bounding box center [370, 407] width 16 height 16
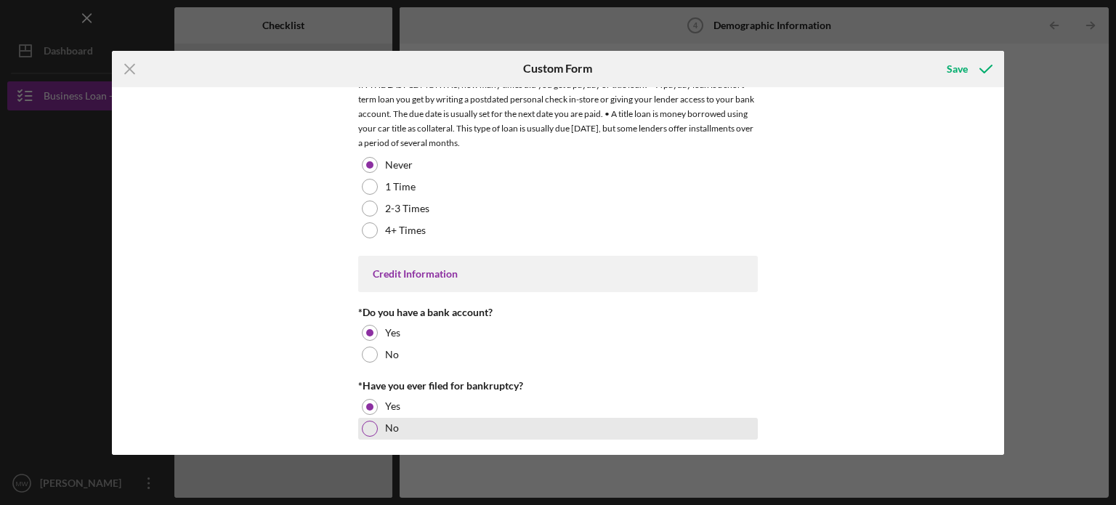
click at [370, 421] on div at bounding box center [370, 429] width 16 height 16
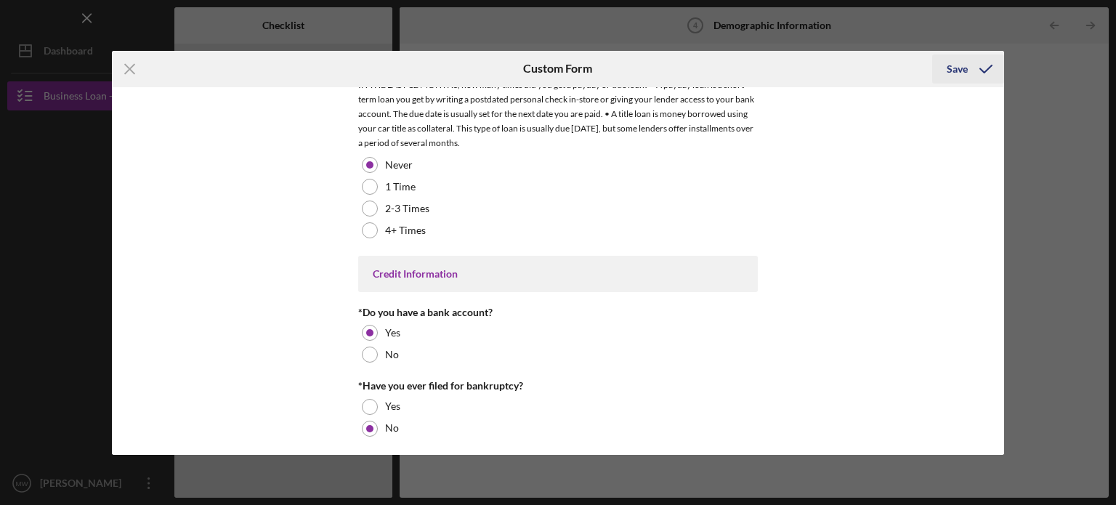
click at [963, 62] on div "Save" at bounding box center [957, 68] width 21 height 29
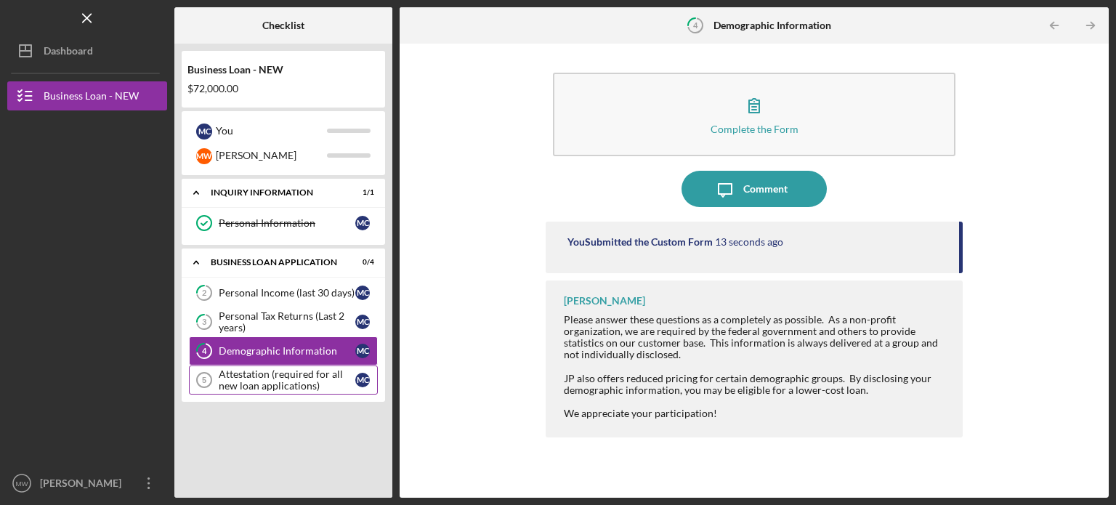
click at [286, 376] on div "Attestation (required for all new loan applications)" at bounding box center [287, 379] width 137 height 23
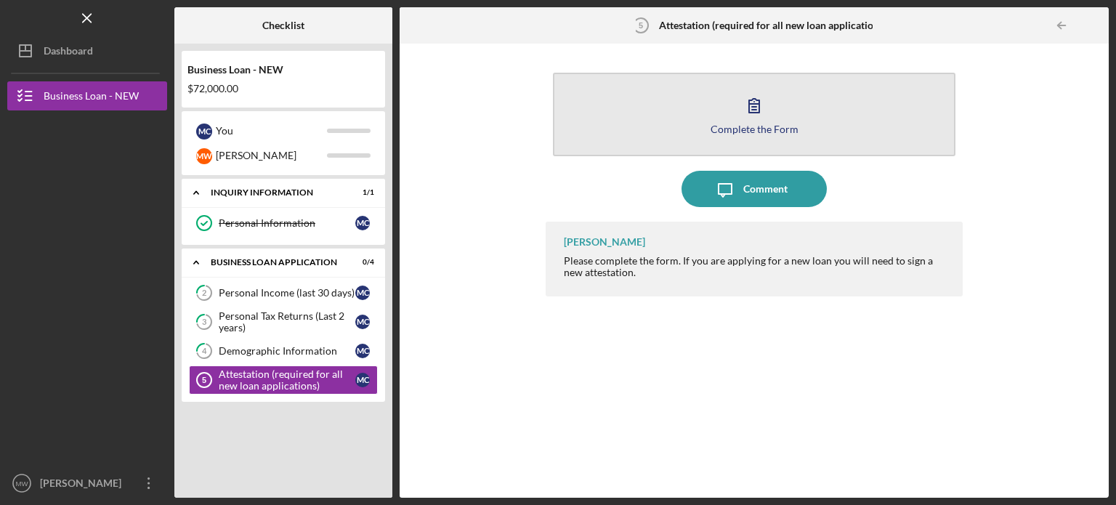
click at [756, 121] on icon "button" at bounding box center [754, 105] width 36 height 36
